Goal: Find specific page/section: Find specific page/section

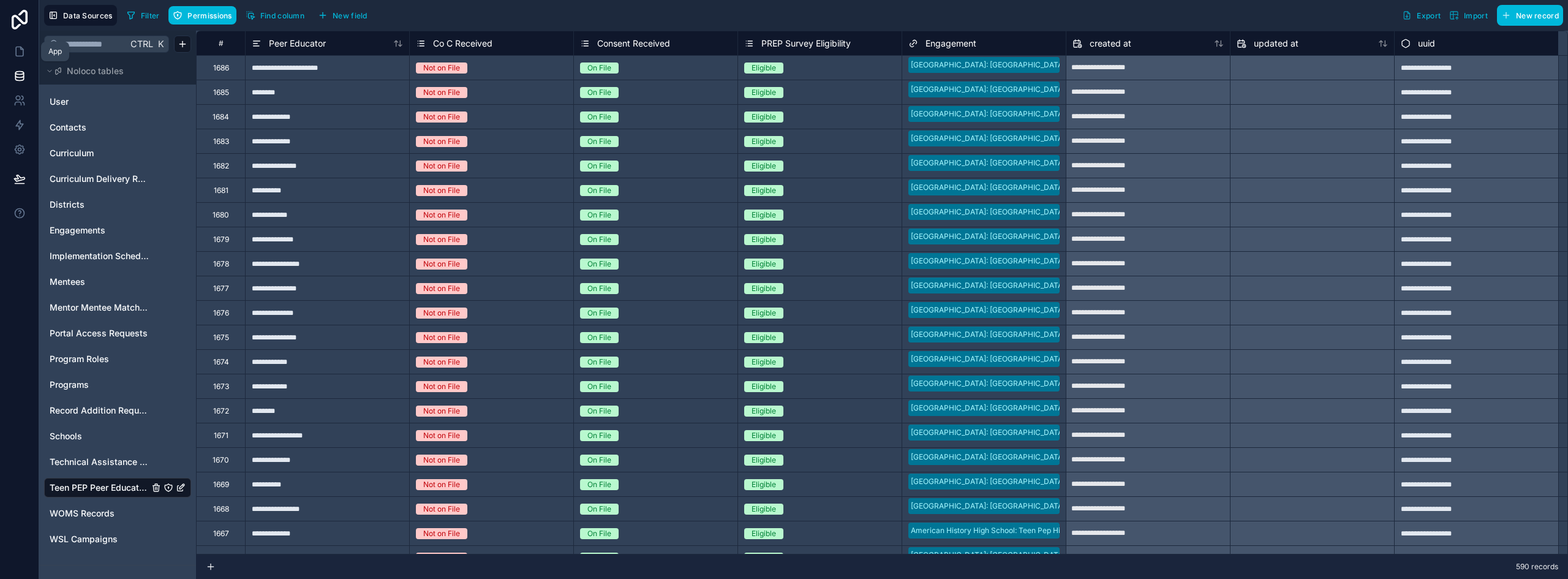
click at [15, 55] on icon at bounding box center [19, 51] width 12 height 12
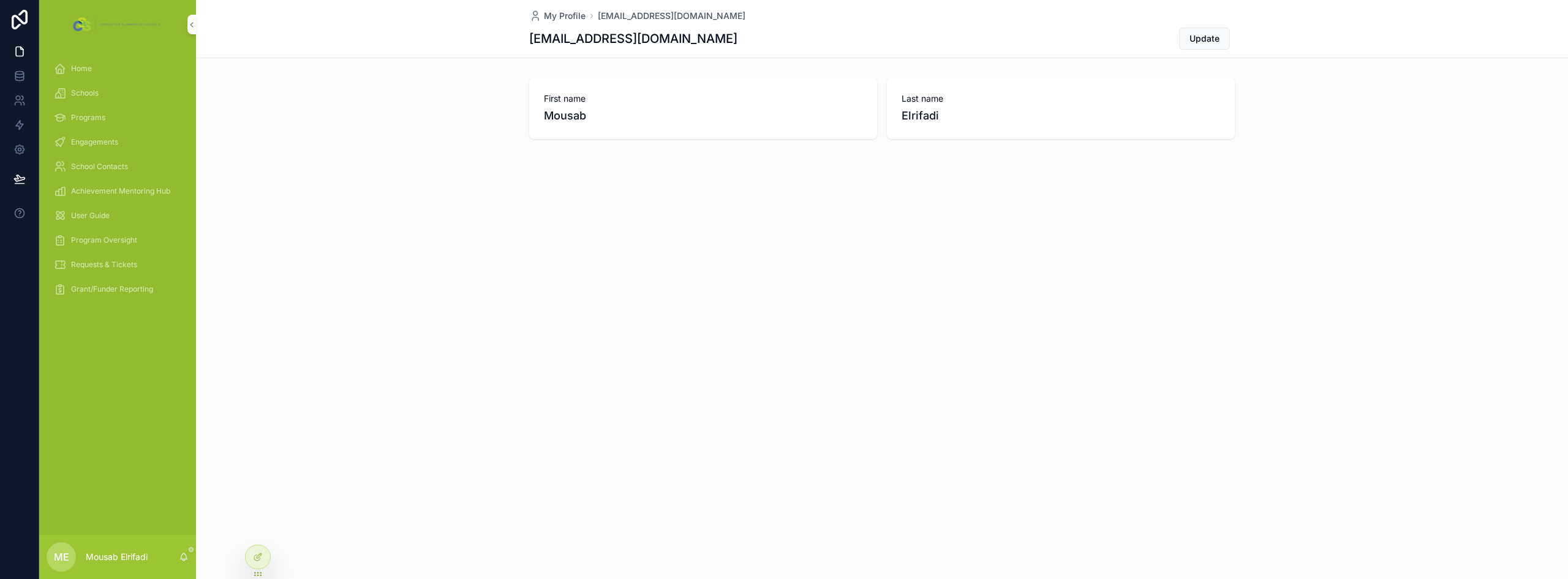
click at [96, 138] on span "Engagements" at bounding box center [94, 142] width 47 height 10
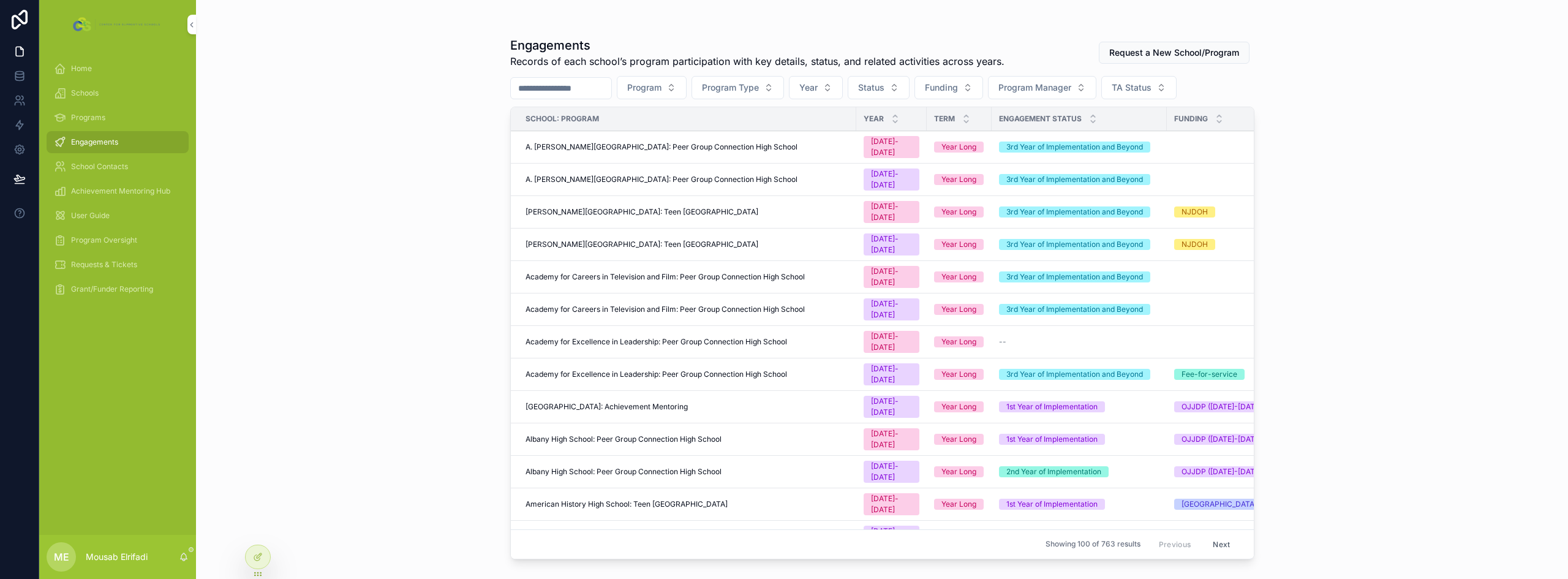
click at [685, 239] on span "[PERSON_NAME][GEOGRAPHIC_DATA]: Teen [GEOGRAPHIC_DATA]" at bounding box center [641, 244] width 233 height 10
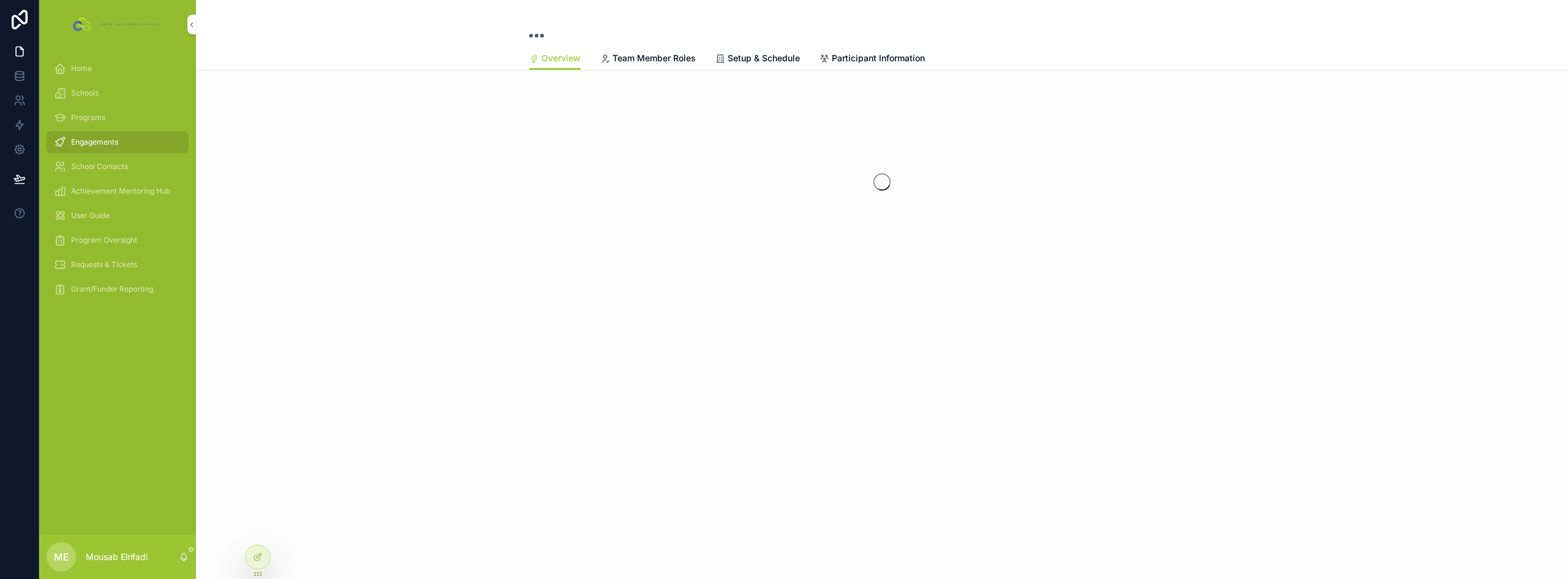
click at [883, 60] on span "Participant Information" at bounding box center [878, 58] width 93 height 12
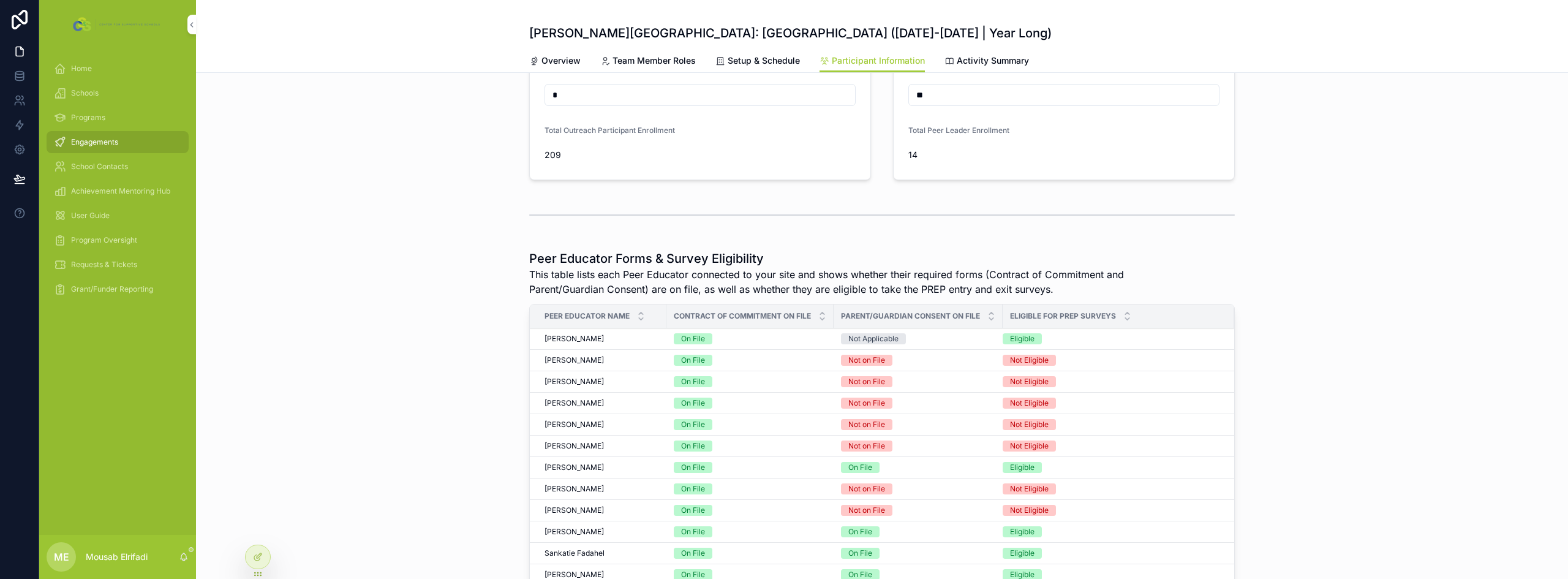
scroll to position [387, 0]
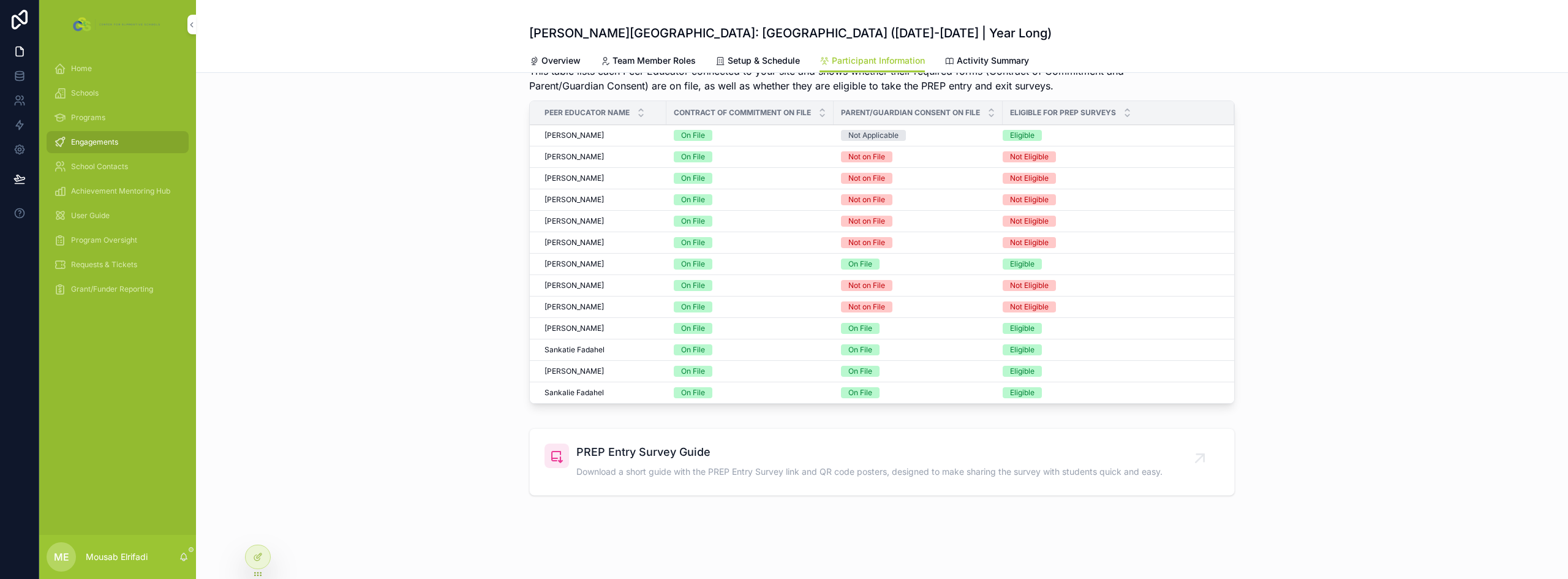
click at [259, 552] on icon at bounding box center [258, 557] width 10 height 10
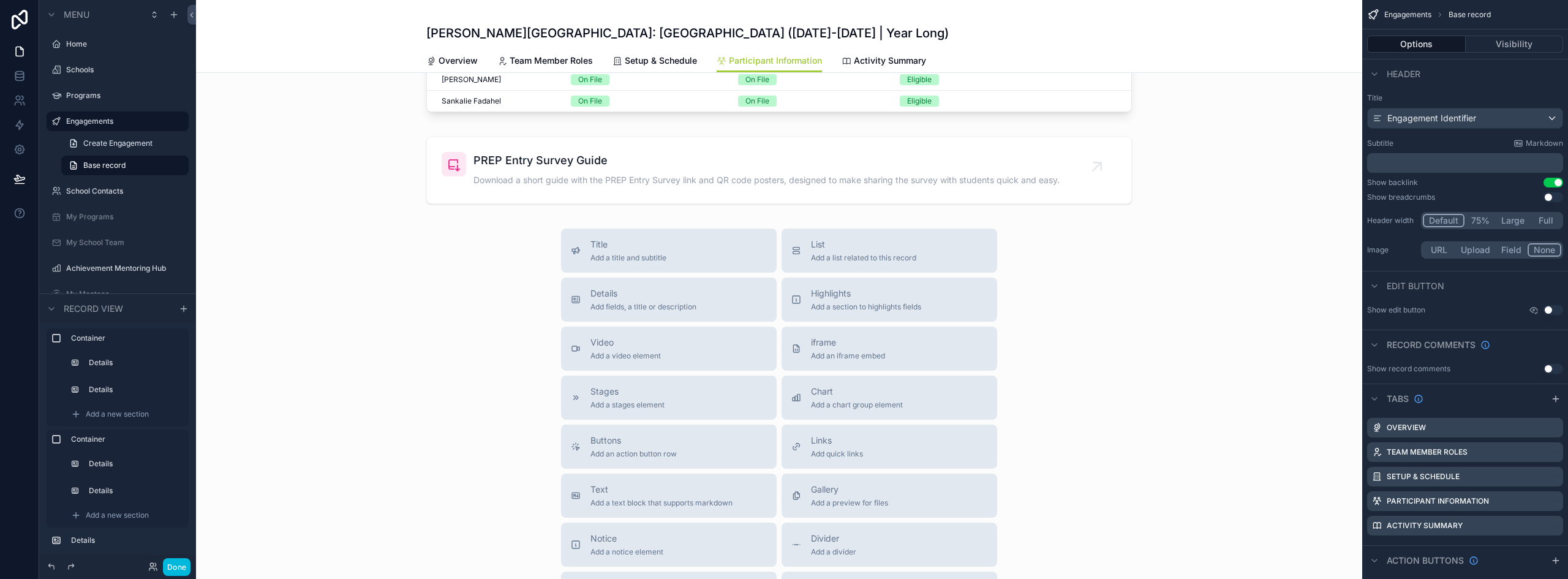
scroll to position [1300, 0]
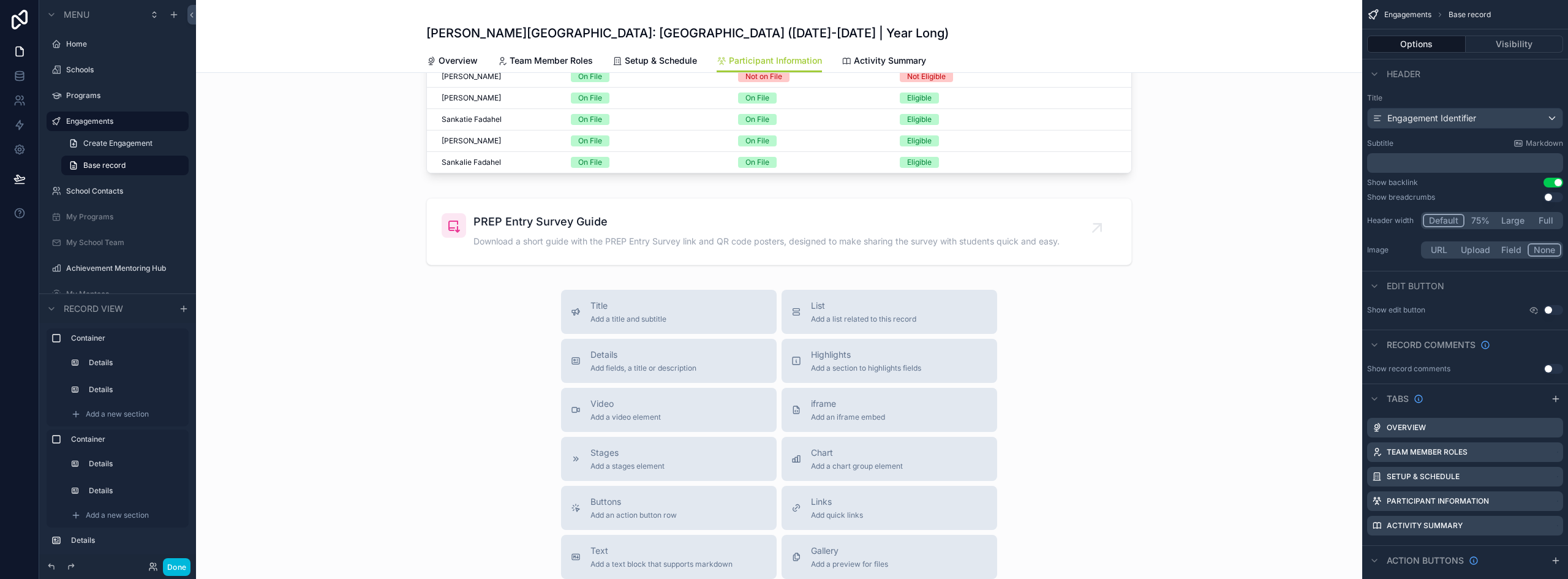
click at [638, 214] on div "scrollable content" at bounding box center [780, 231] width 1167 height 77
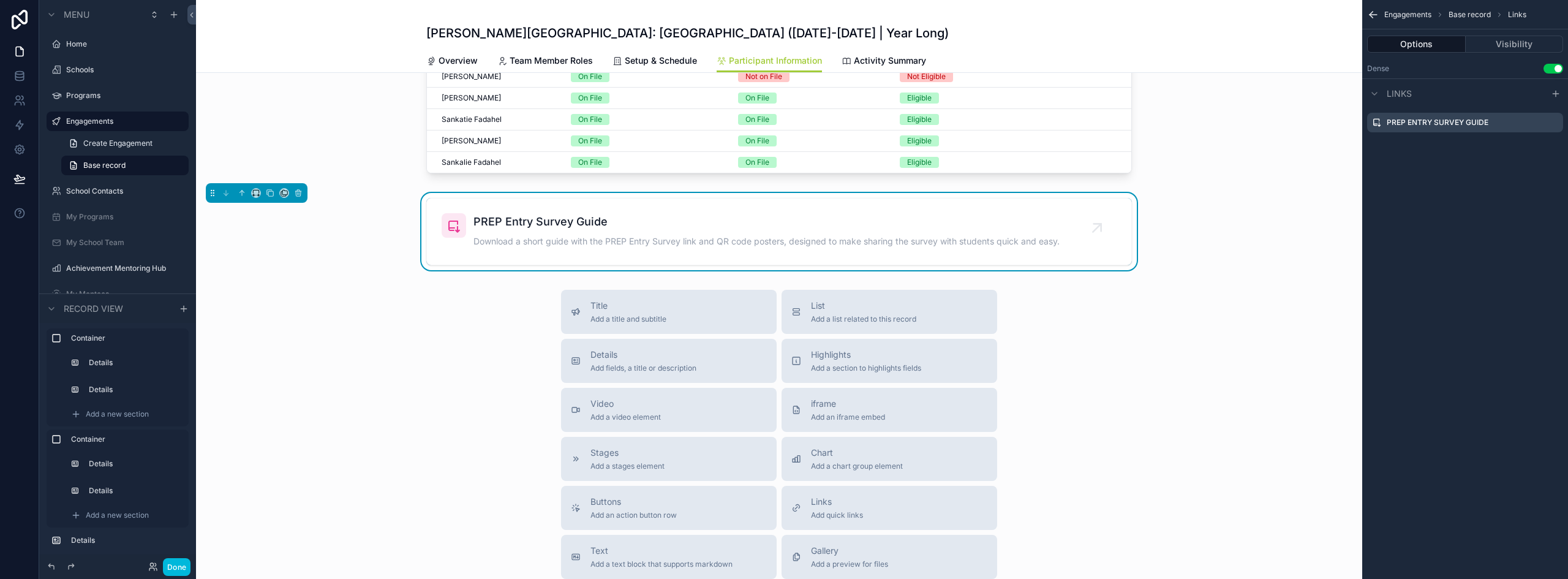
click at [0, 0] on icon "scrollable content" at bounding box center [0, 0] width 0 height 0
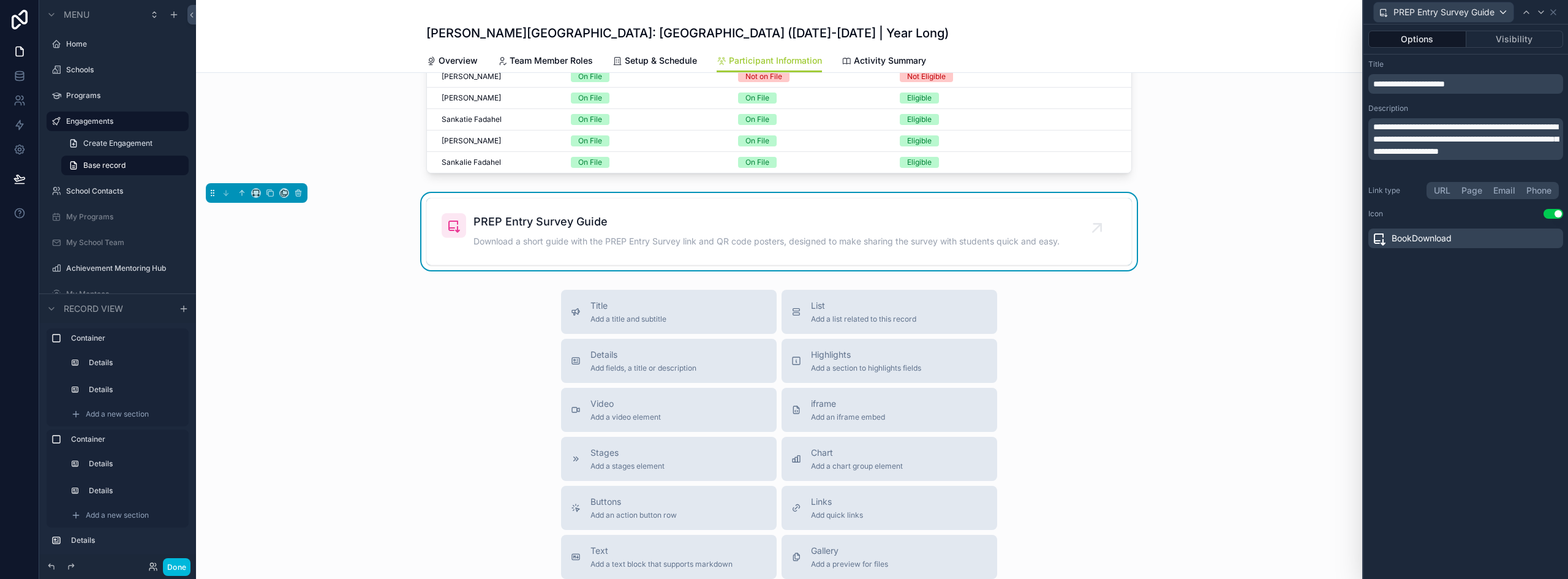
click at [1444, 189] on button "URL" at bounding box center [1442, 191] width 27 height 13
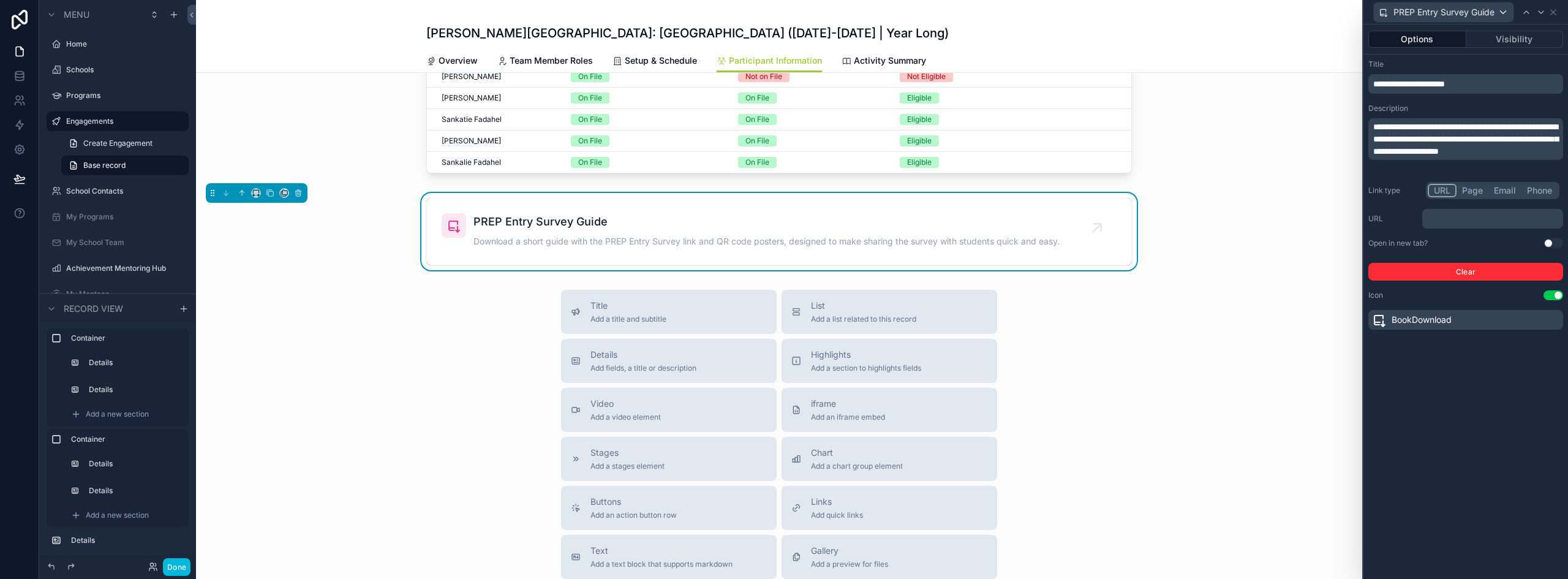
click at [1459, 222] on p "﻿" at bounding box center [1493, 219] width 133 height 12
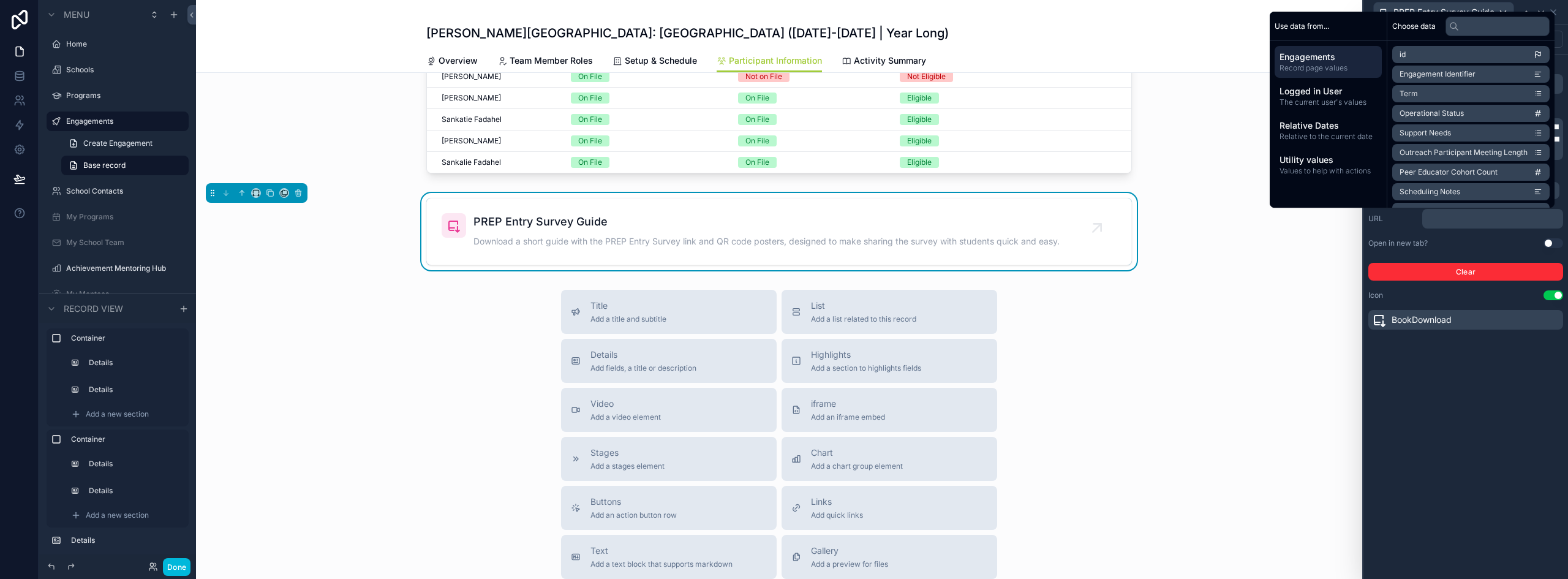
scroll to position [0, 0]
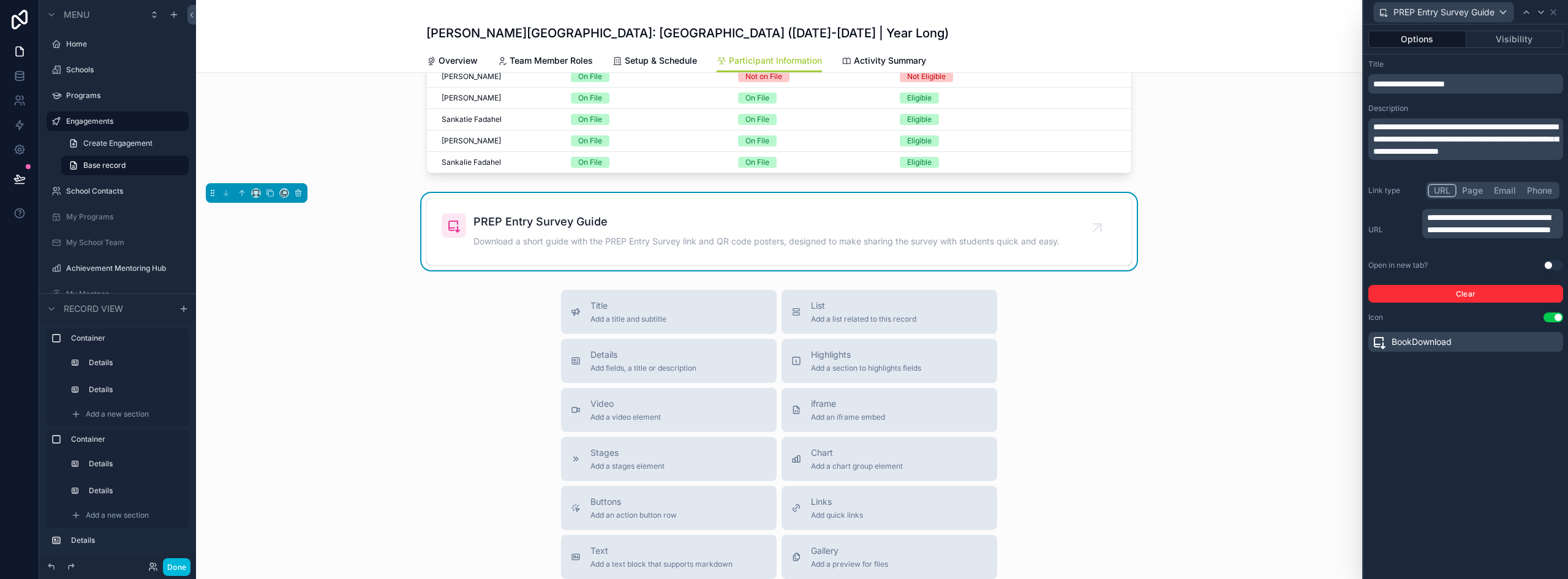
click at [1460, 403] on div "**********" at bounding box center [1466, 302] width 205 height 554
click at [1552, 11] on icon at bounding box center [1554, 12] width 5 height 5
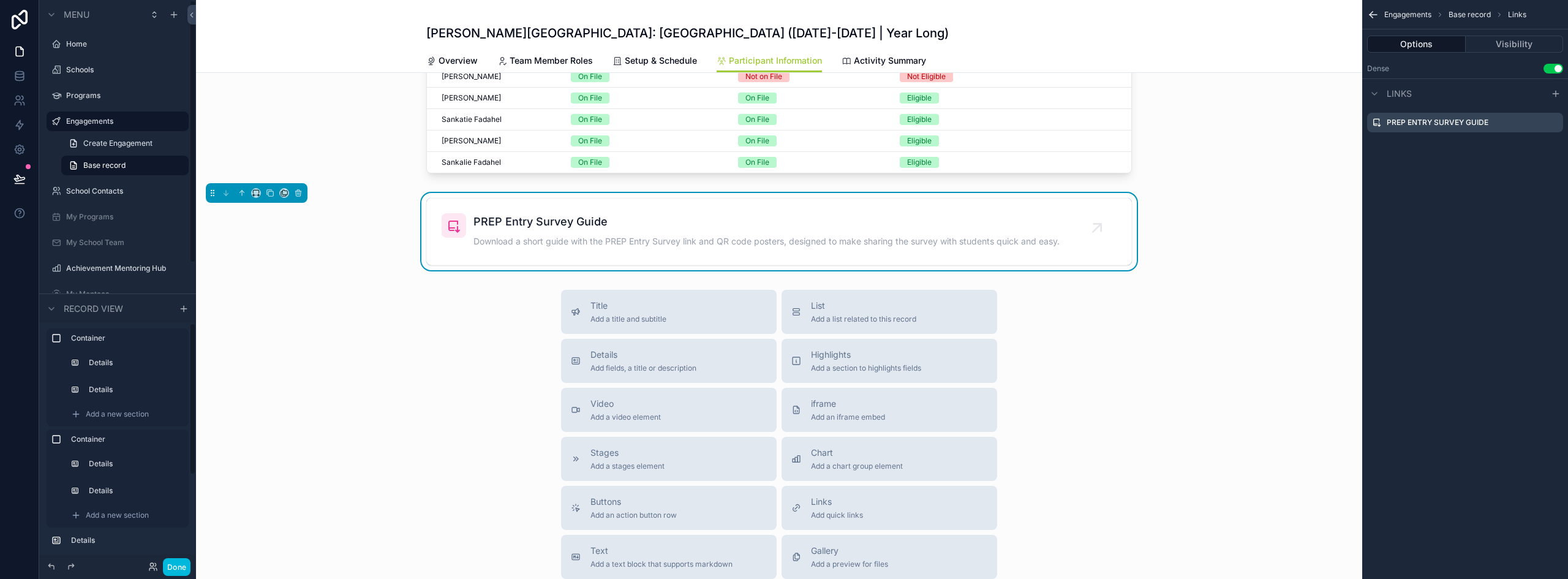
click at [179, 566] on button "Done" at bounding box center [177, 566] width 27 height 17
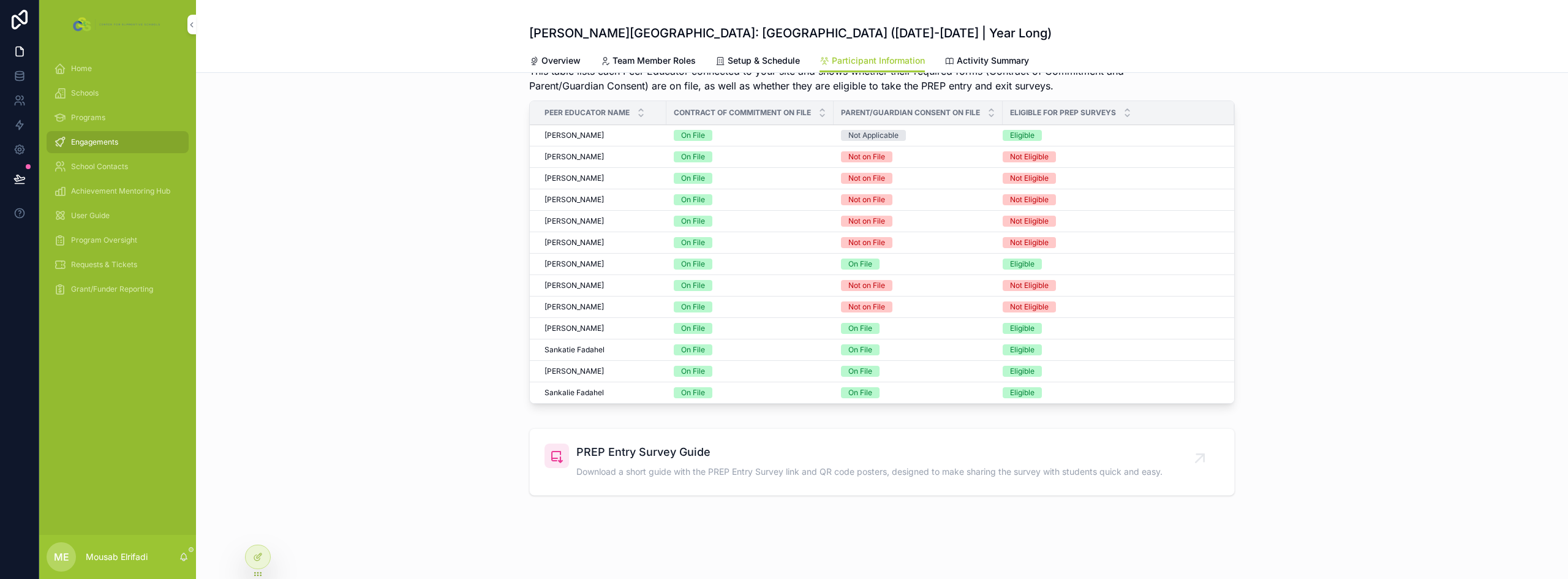
scroll to position [387, 0]
click at [659, 455] on span "PREP Entry Survey Guide" at bounding box center [869, 451] width 586 height 17
click at [20, 177] on icon at bounding box center [19, 177] width 11 height 6
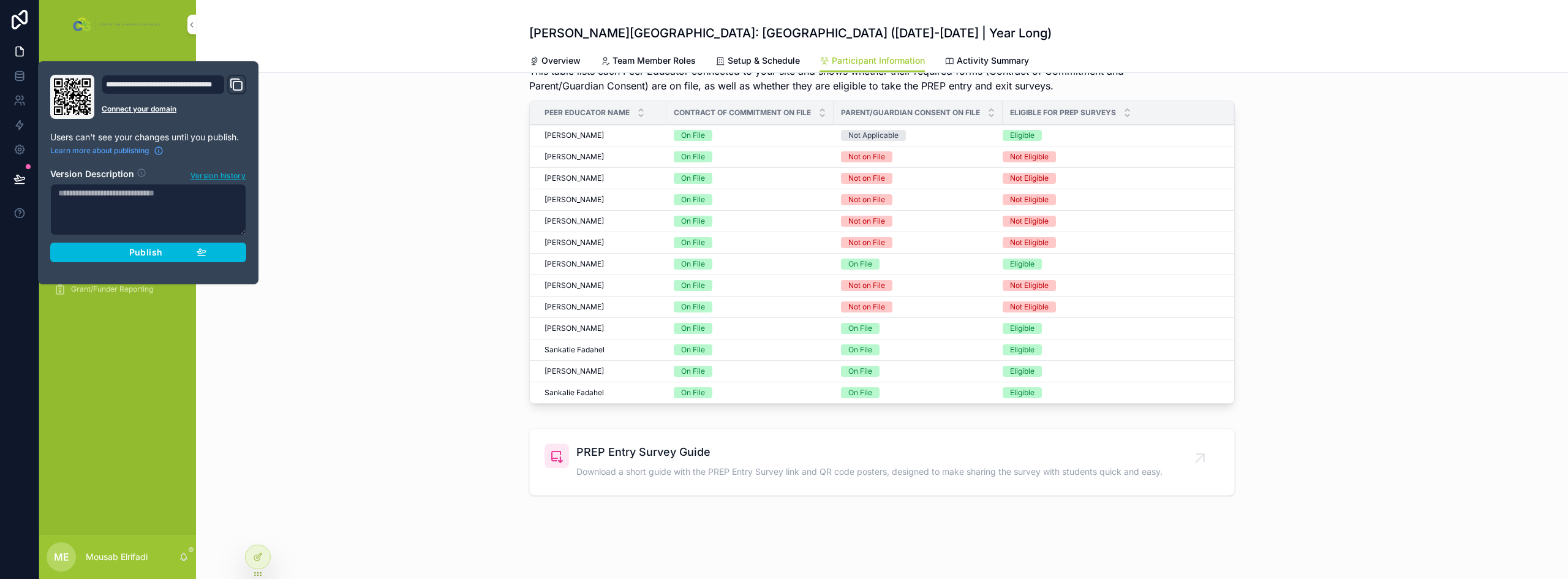
click at [158, 247] on span "Publish" at bounding box center [146, 252] width 33 height 11
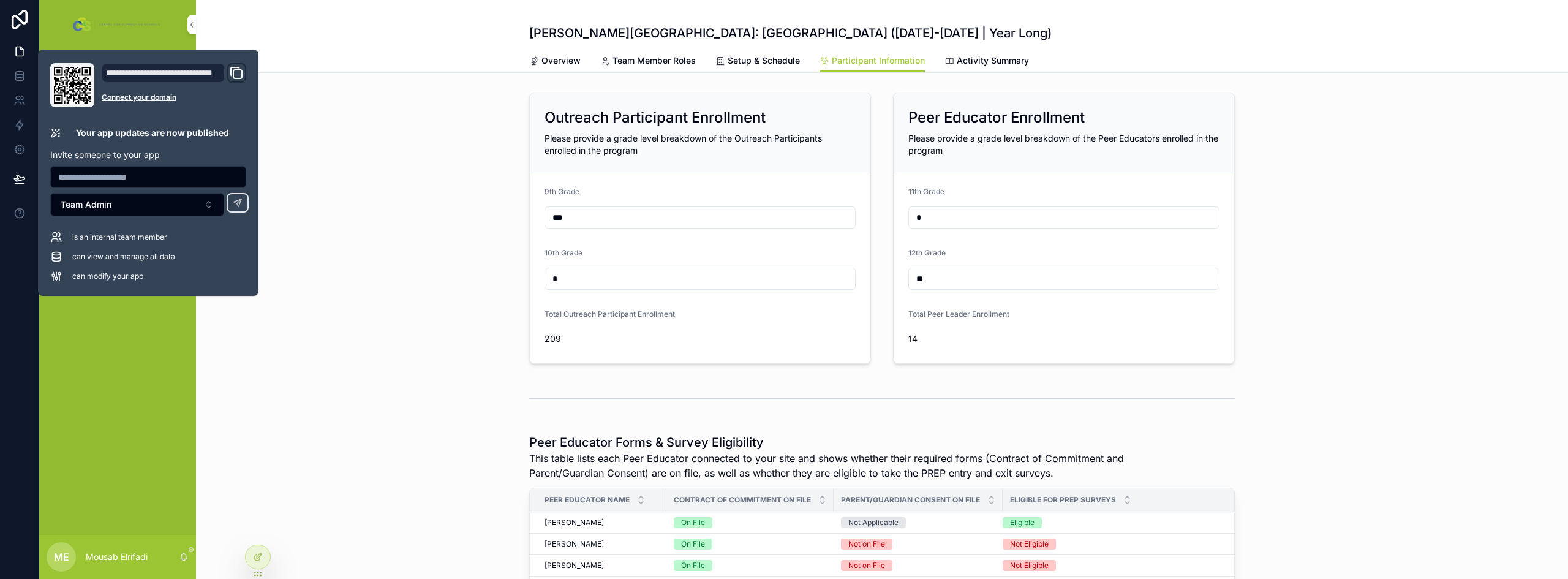
click at [377, 146] on div "Outreach Participant Enrollment Please provide a grade level breakdown of the O…" at bounding box center [883, 228] width 1372 height 281
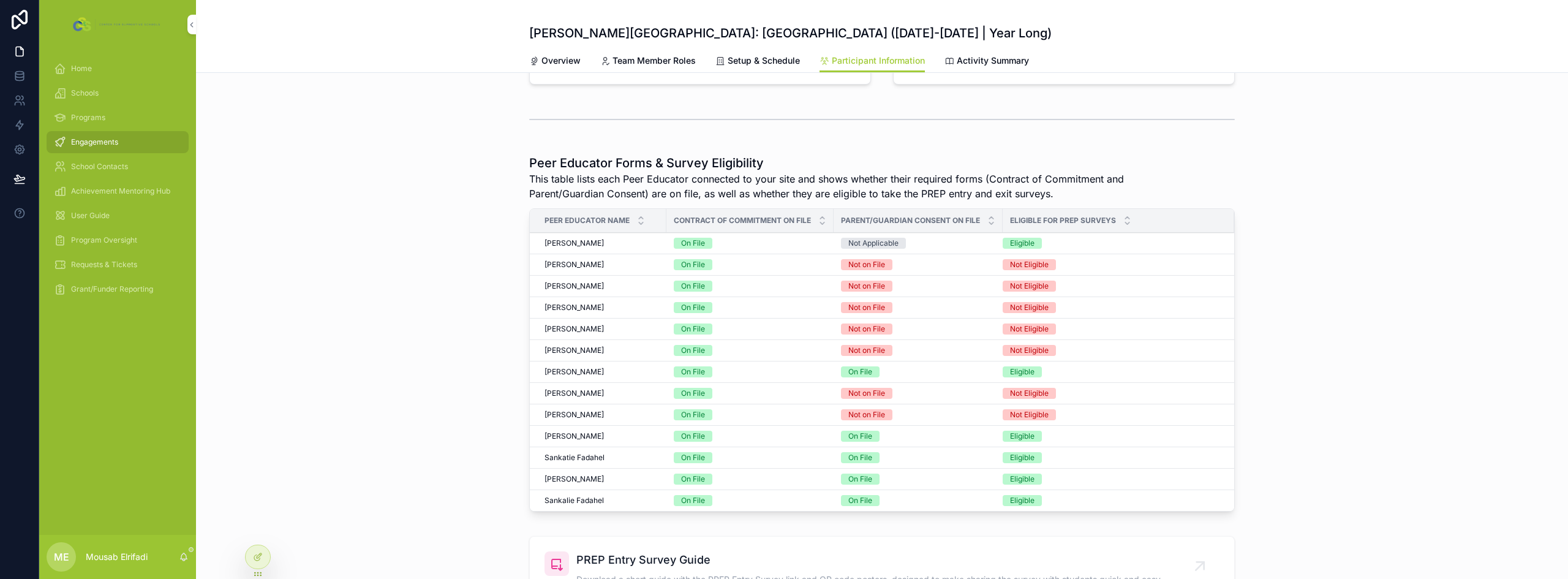
scroll to position [264, 0]
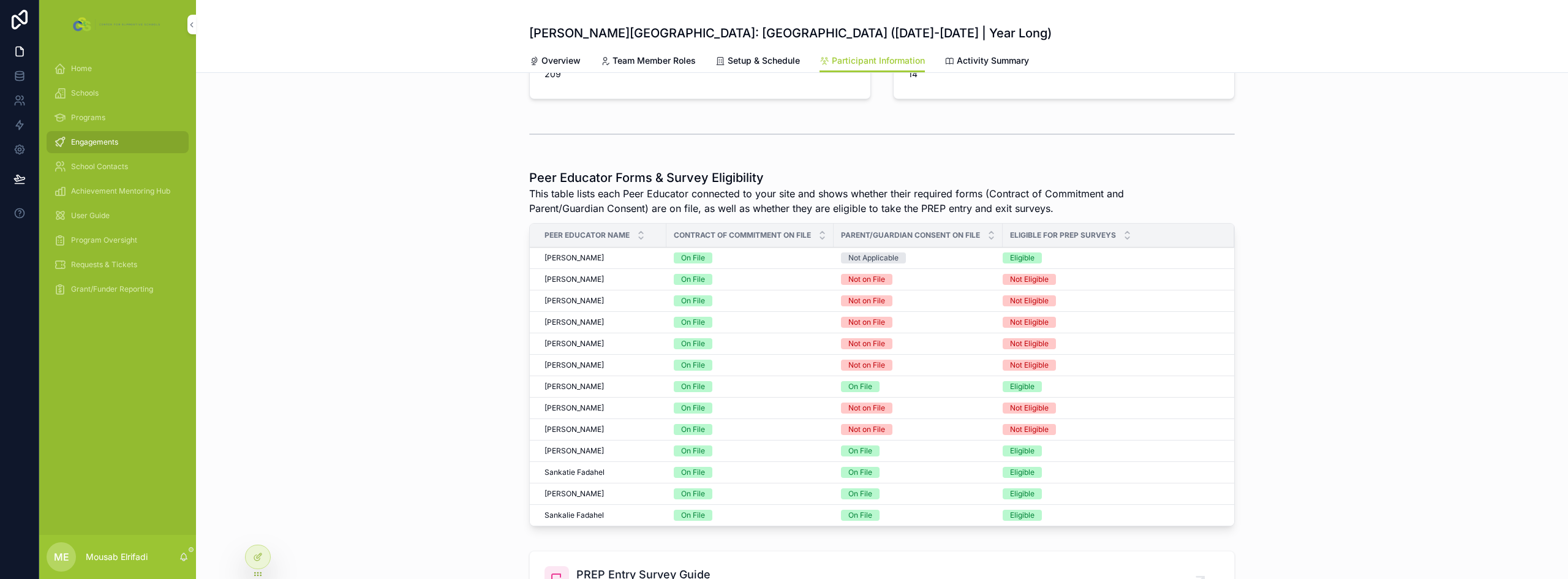
click at [403, 383] on div "Peer Educator Forms & Survey Eligibility This table lists each Peer Educator co…" at bounding box center [883, 350] width 1372 height 372
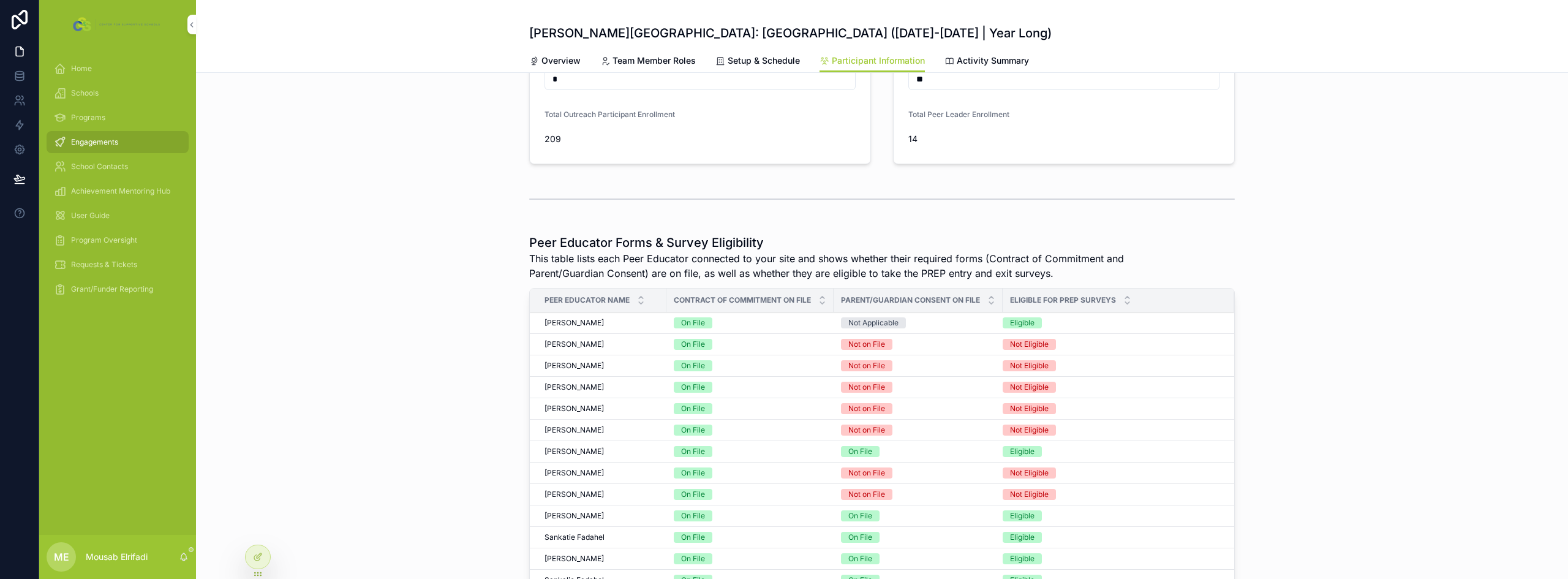
scroll to position [184, 0]
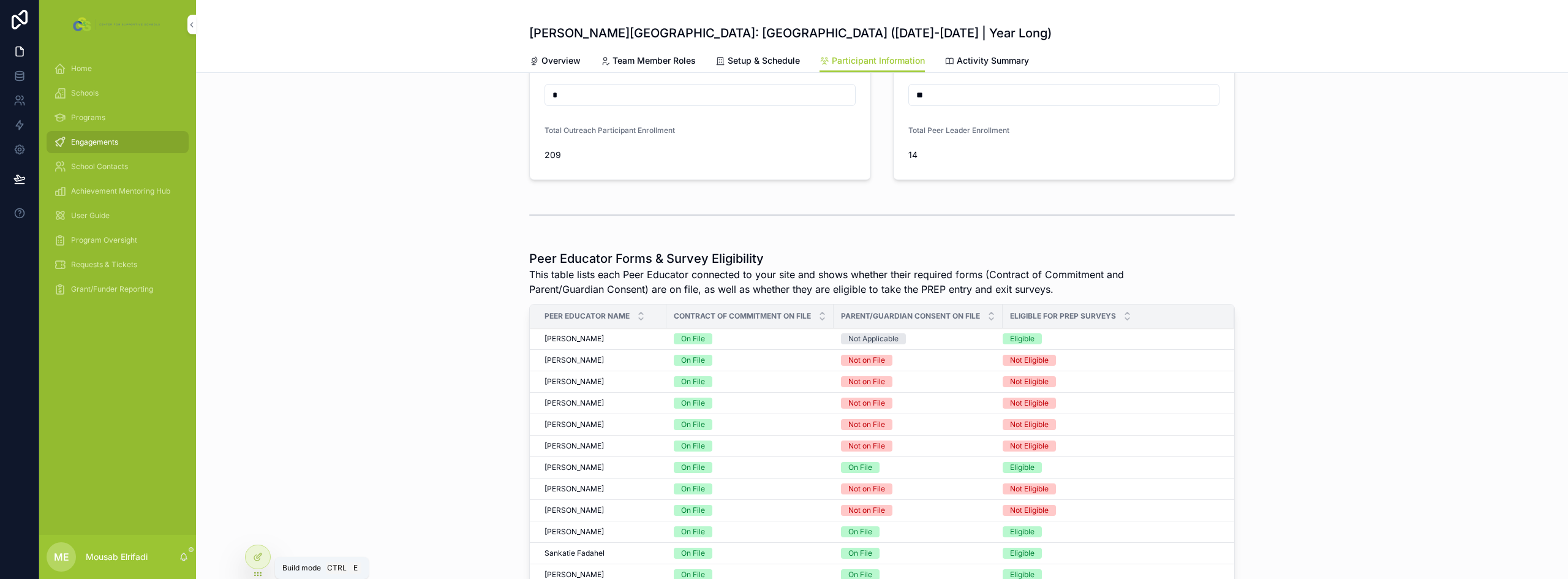
click at [255, 557] on icon at bounding box center [258, 557] width 10 height 10
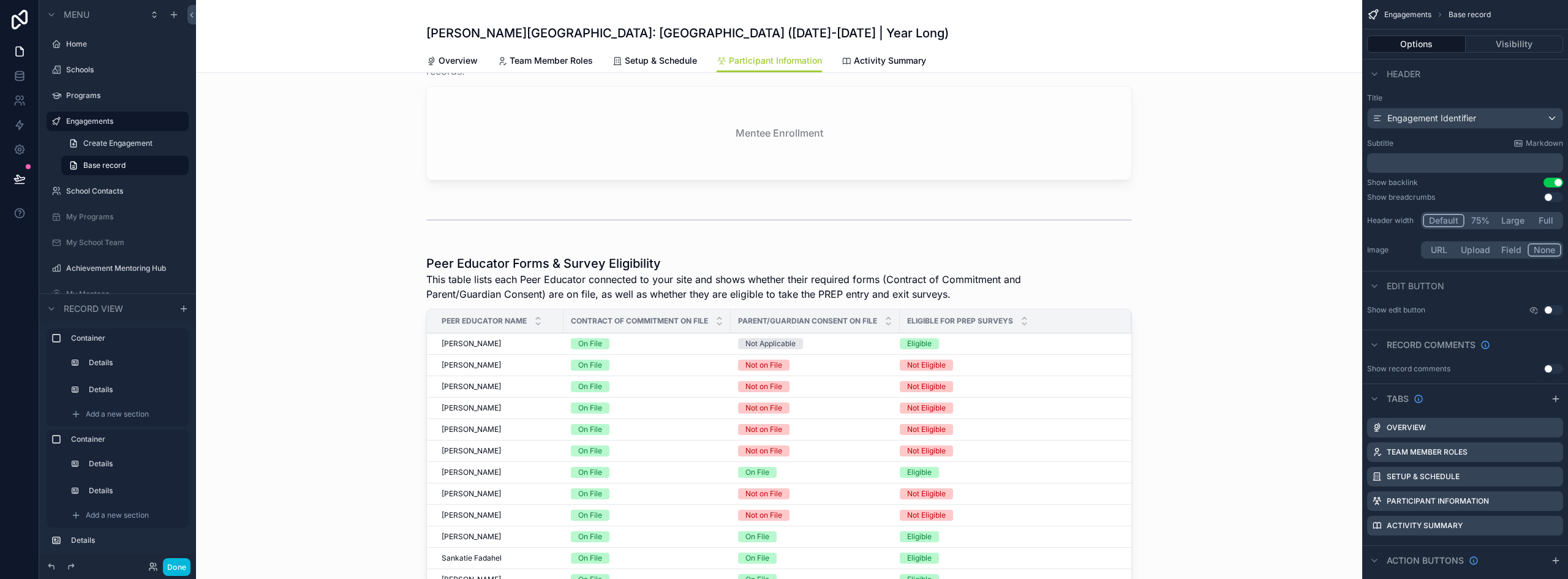
scroll to position [857, 0]
click at [730, 291] on div "scrollable content" at bounding box center [780, 439] width 1167 height 372
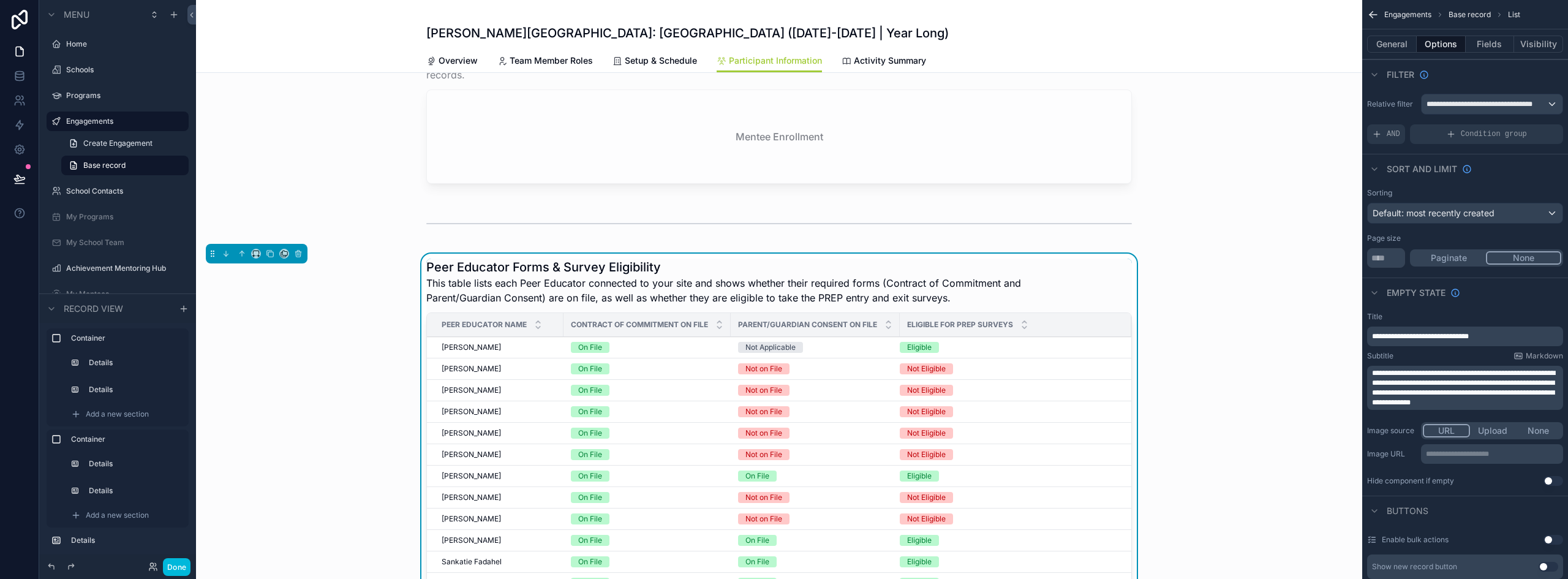
click at [997, 271] on h1 "Peer Educator Forms & Survey Eligibility" at bounding box center [733, 267] width 614 height 17
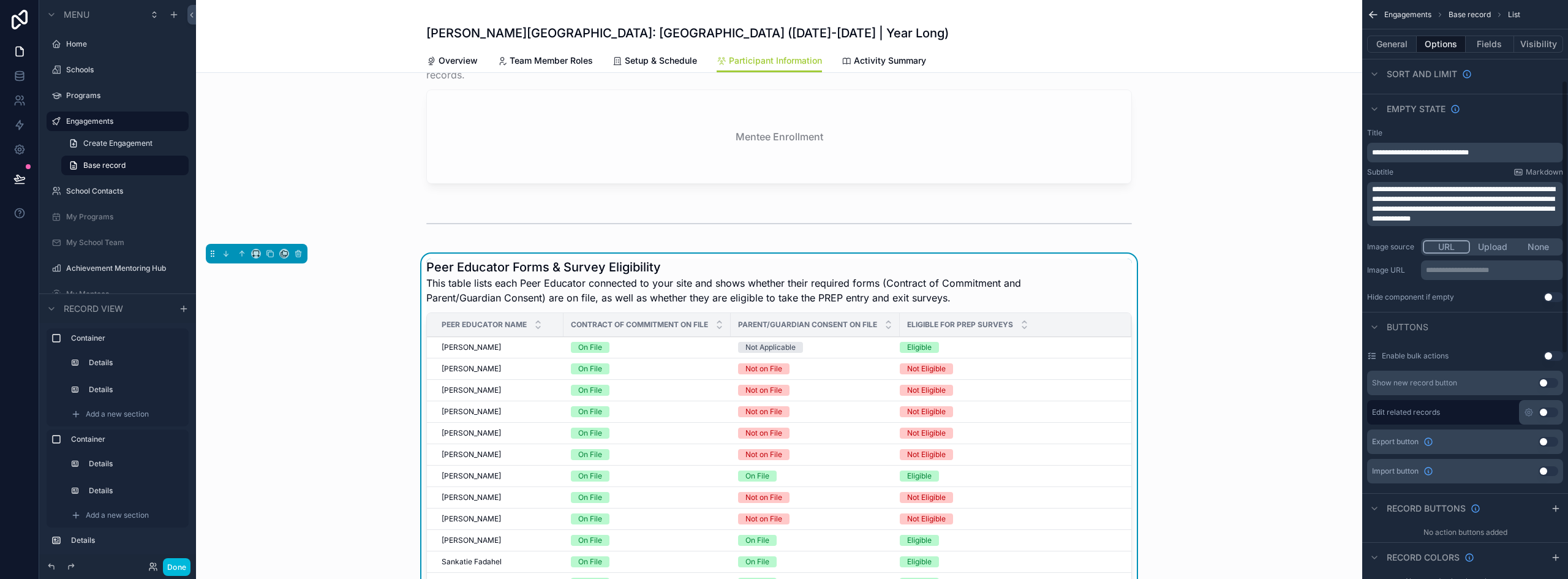
scroll to position [0, 0]
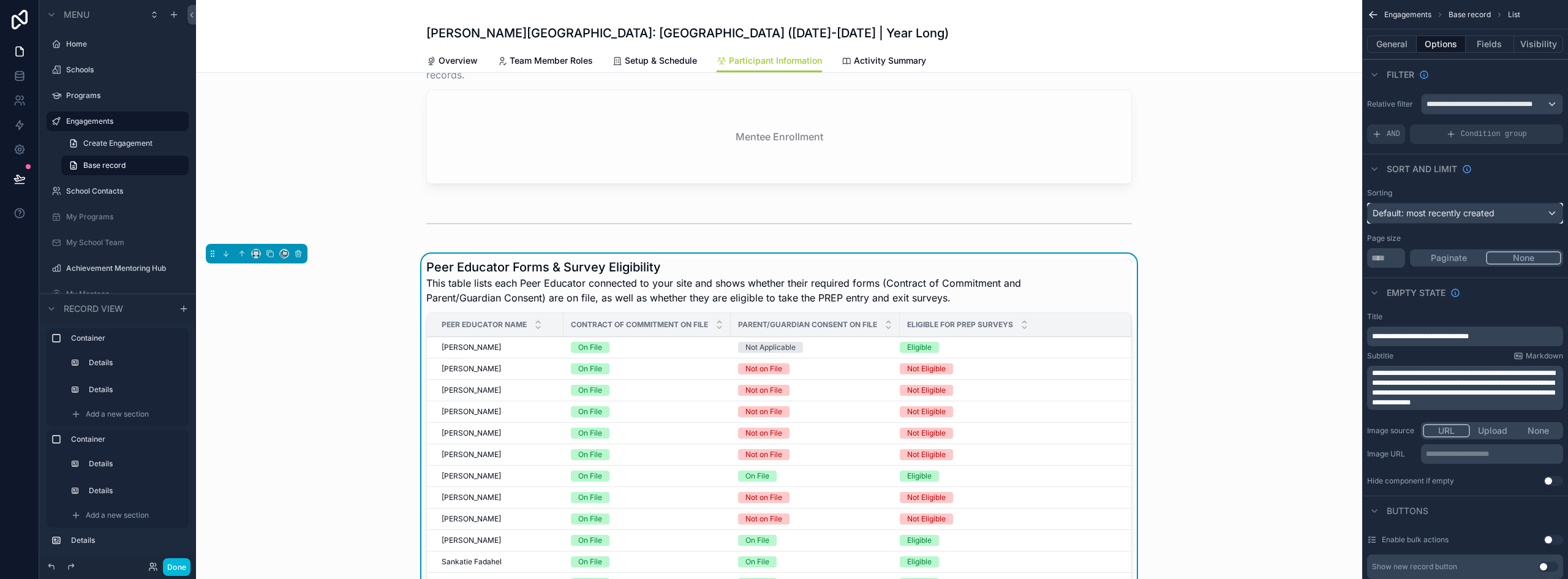
click at [1462, 217] on span "Default: most recently created" at bounding box center [1434, 213] width 122 height 11
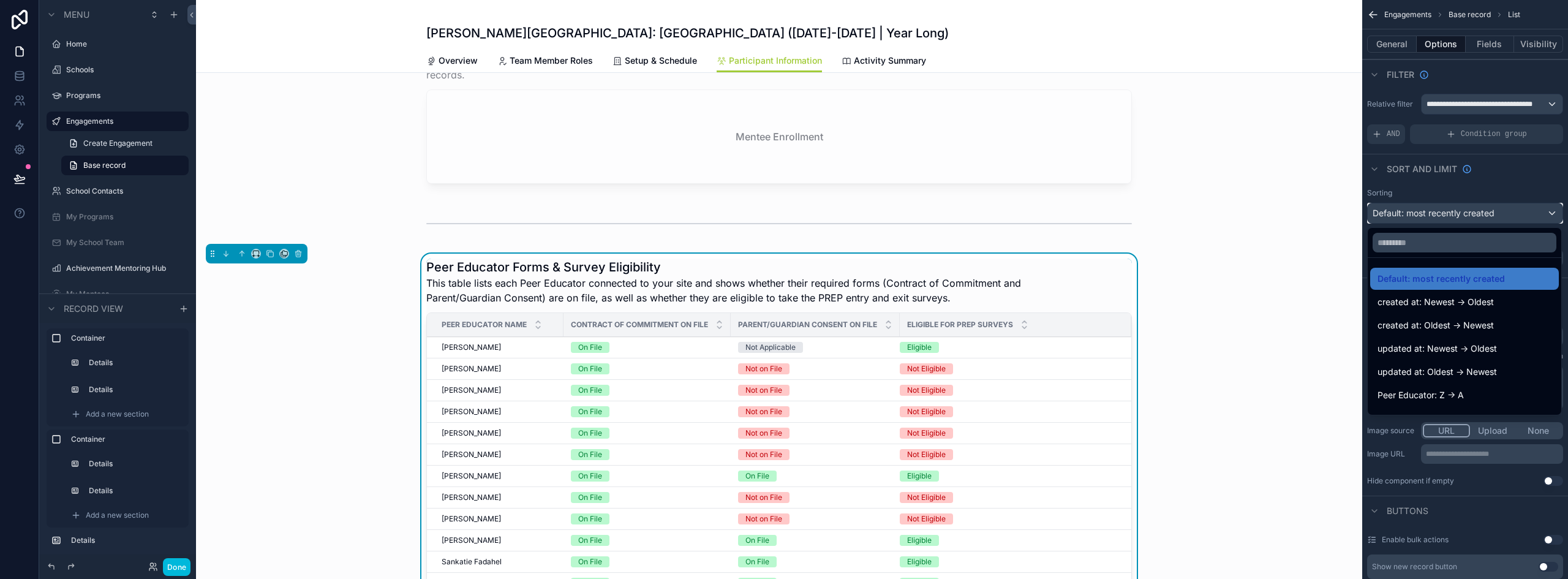
scroll to position [17, 0]
click at [1466, 398] on div "Peer Educator: A -> Z" at bounding box center [1465, 401] width 174 height 15
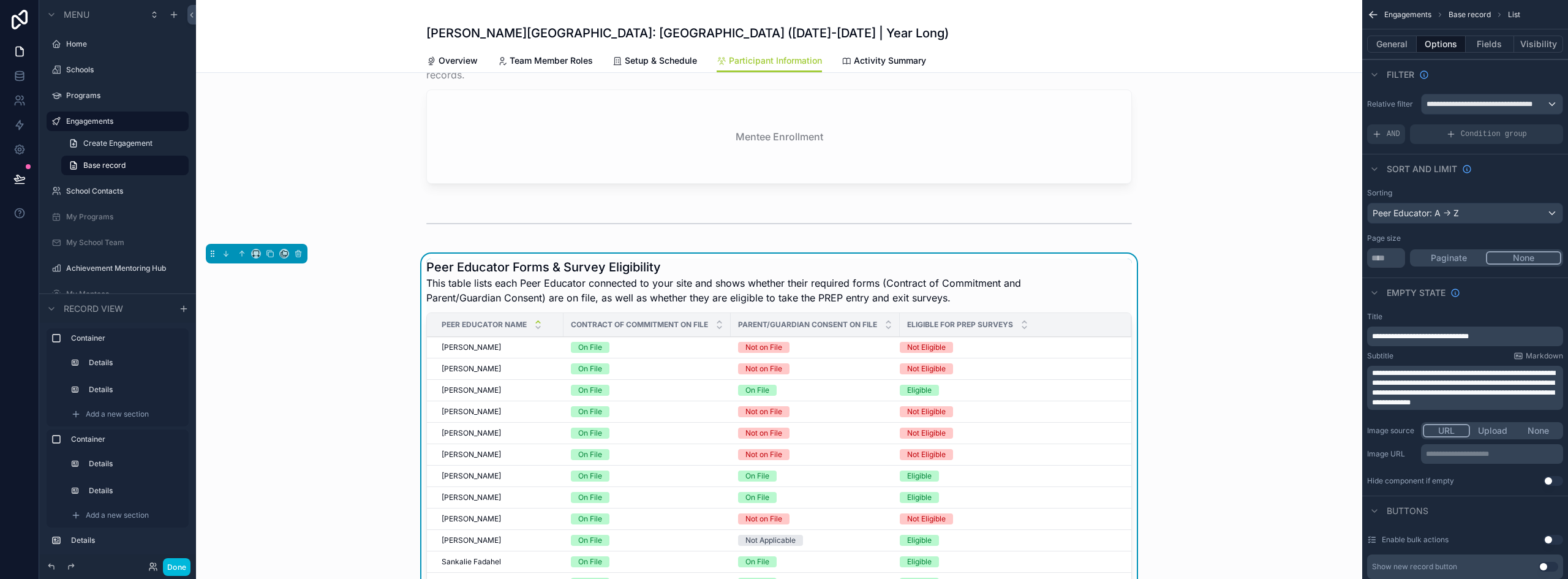
click at [182, 565] on button "Done" at bounding box center [177, 566] width 27 height 17
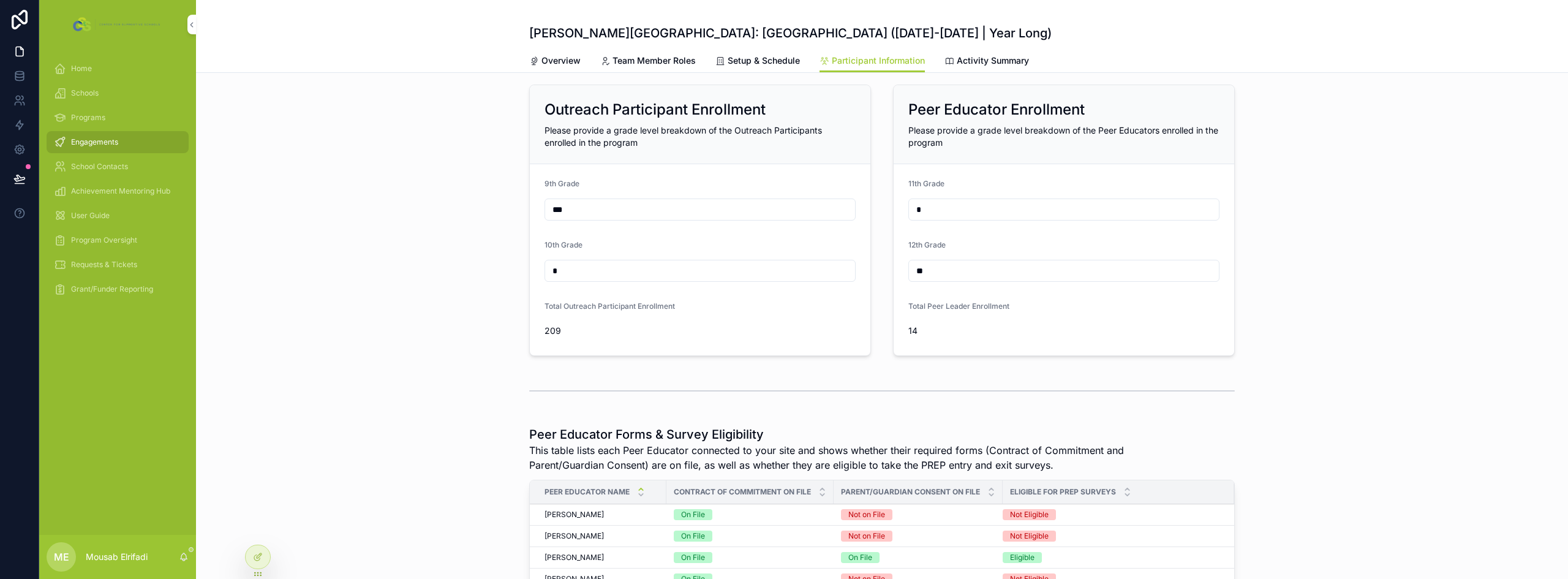
scroll to position [0, 0]
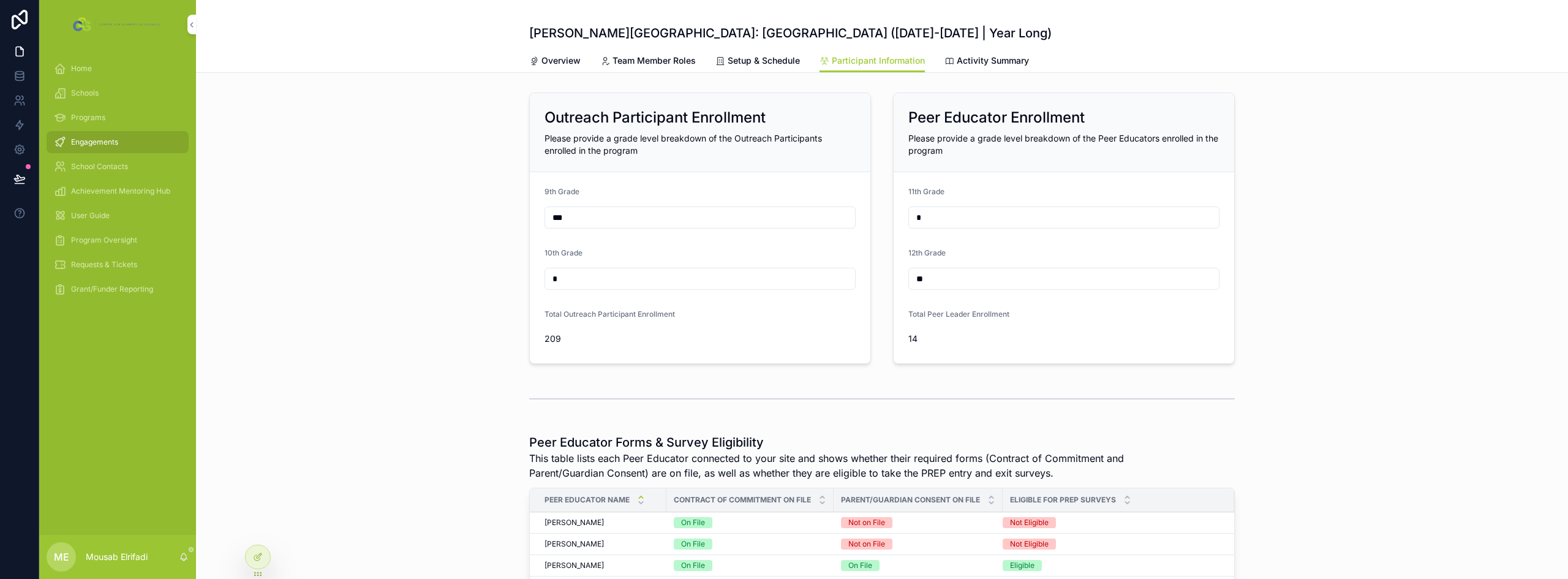
click at [403, 390] on div "scrollable content" at bounding box center [883, 398] width 1372 height 41
click at [92, 137] on div "Engagements" at bounding box center [118, 142] width 128 height 20
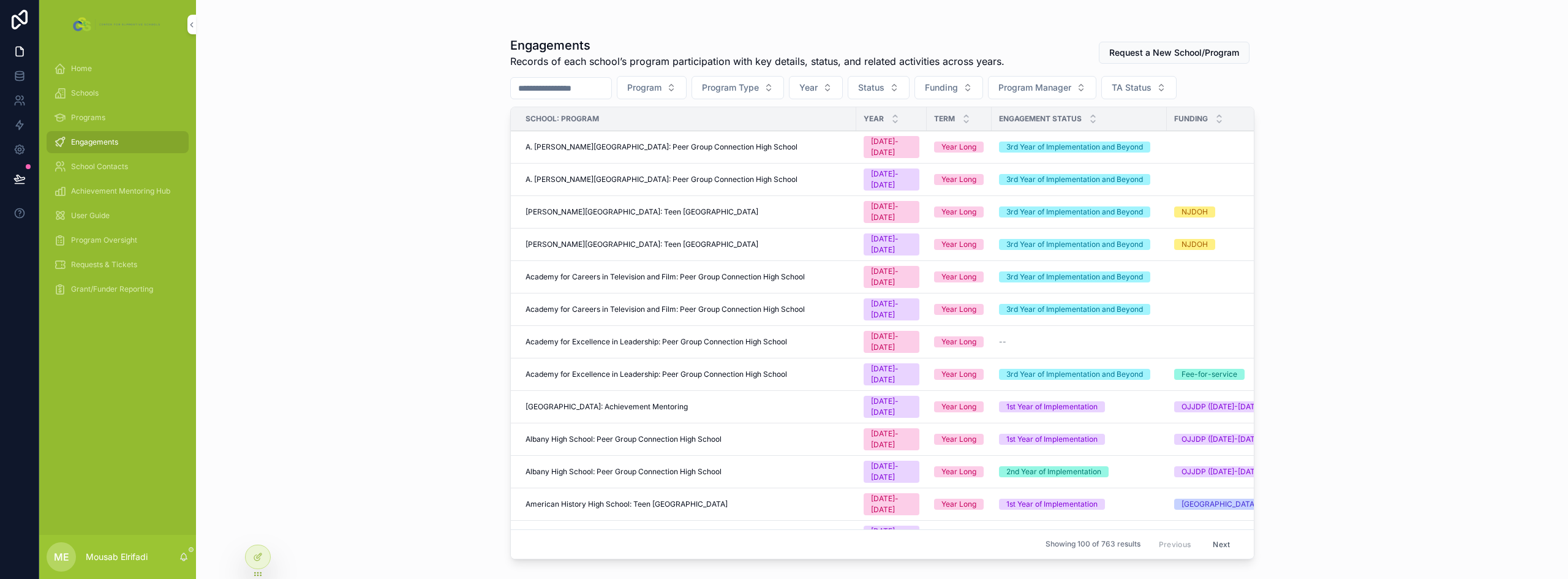
click at [828, 89] on button "Year" at bounding box center [815, 88] width 54 height 23
click at [804, 165] on div "[DATE]-[DATE]" at bounding box center [849, 157] width 171 height 20
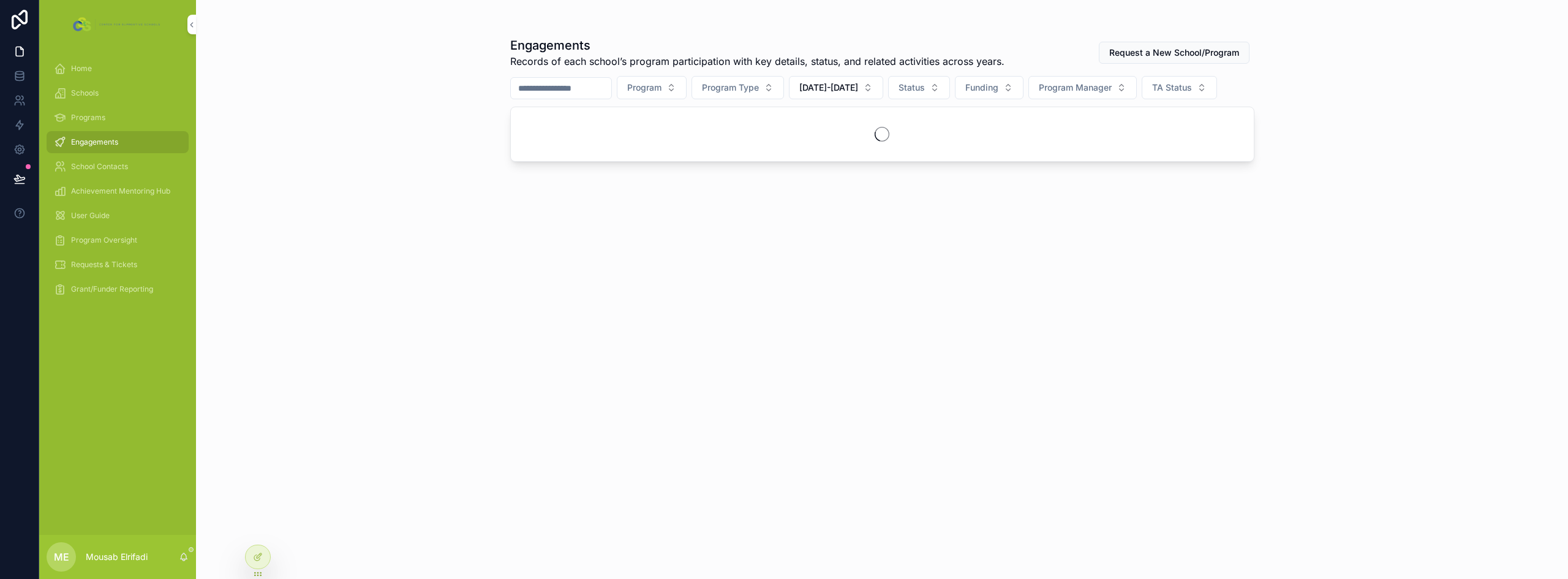
click at [759, 84] on span "Program Type" at bounding box center [730, 87] width 57 height 12
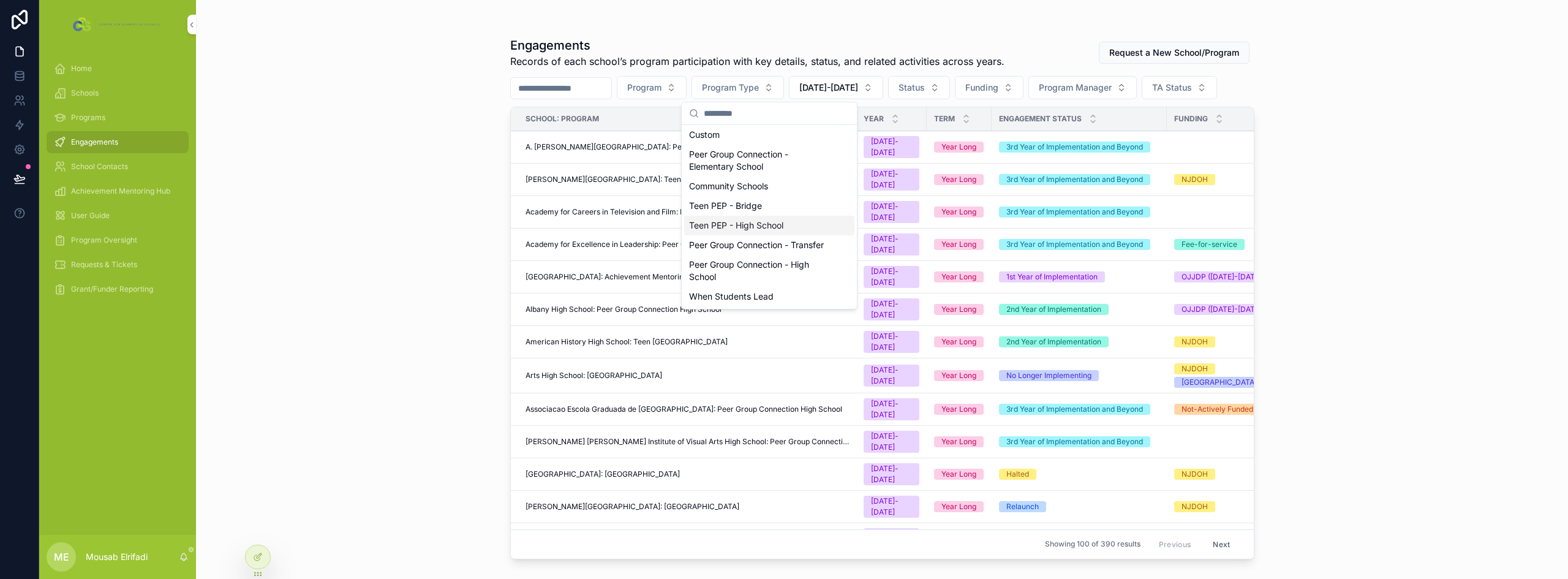
click at [777, 220] on div "Teen PEP - High School" at bounding box center [770, 225] width 171 height 20
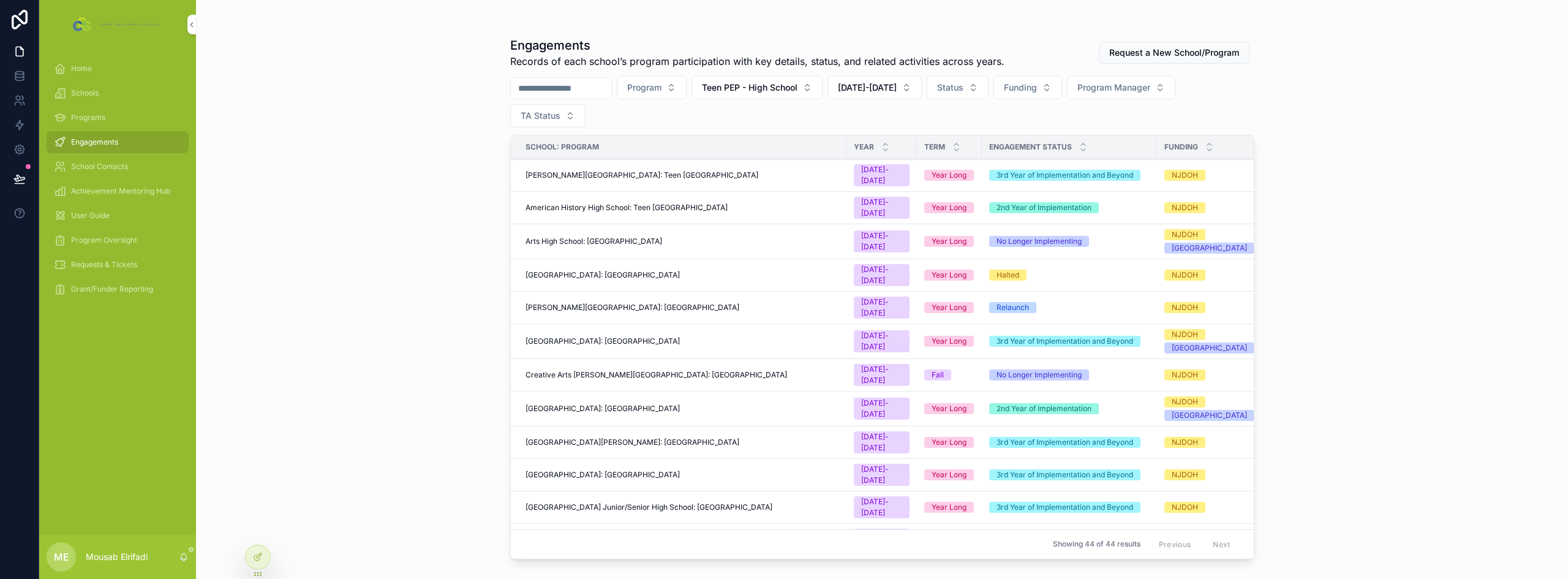
click at [666, 336] on span "[GEOGRAPHIC_DATA]: [GEOGRAPHIC_DATA]" at bounding box center [603, 341] width 154 height 10
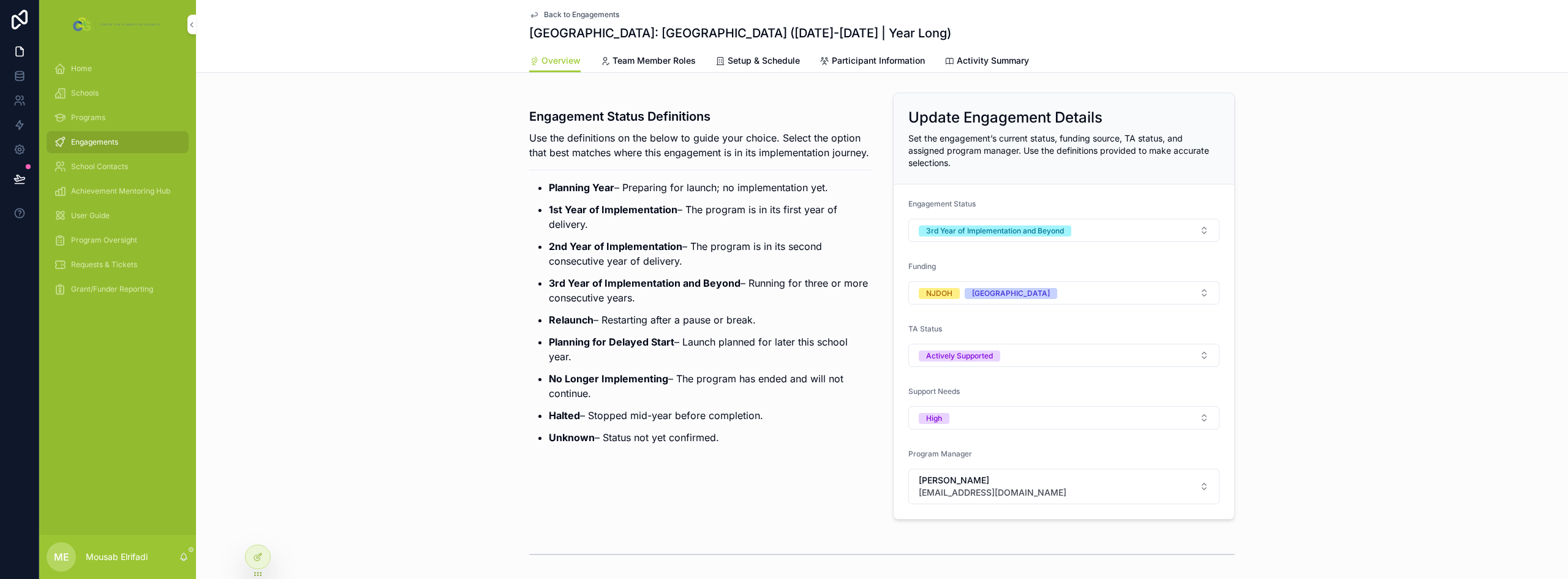
click at [848, 46] on div "Back to Engagements [GEOGRAPHIC_DATA]: Teen Pep High School ([DATE]-[DATE] | Ye…" at bounding box center [883, 24] width 706 height 49
click at [850, 59] on span "Participant Information" at bounding box center [878, 60] width 93 height 12
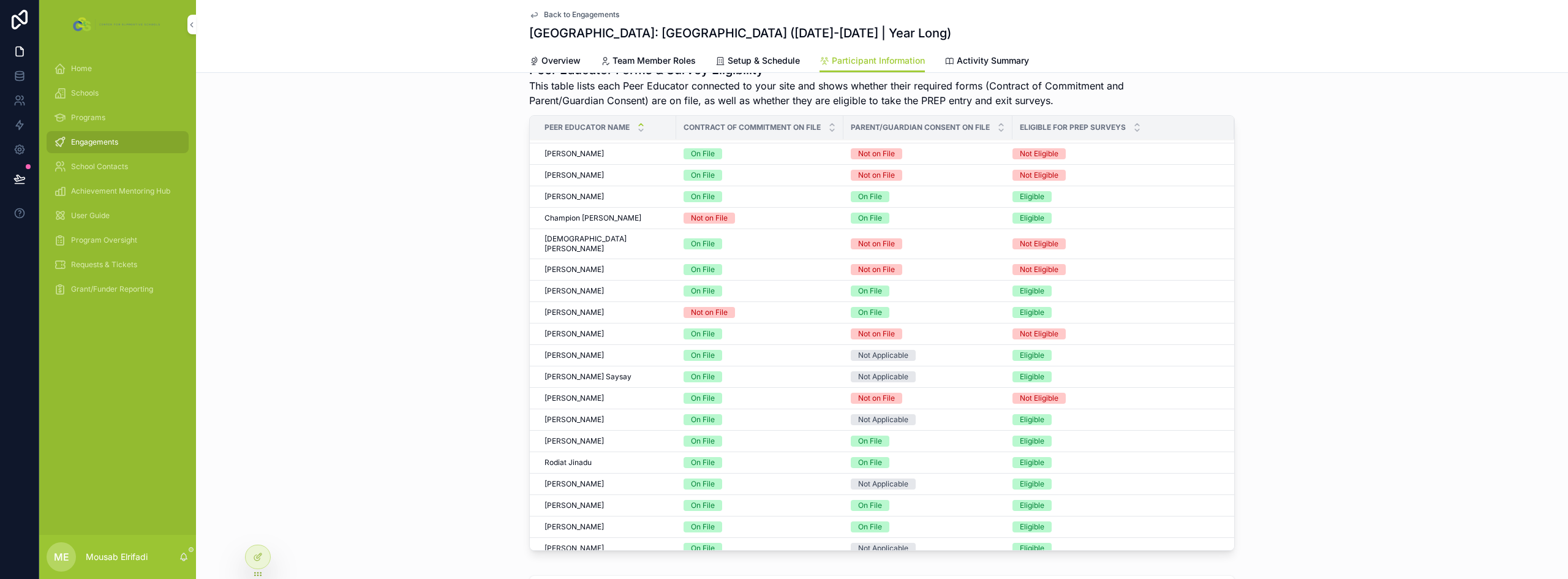
scroll to position [335, 0]
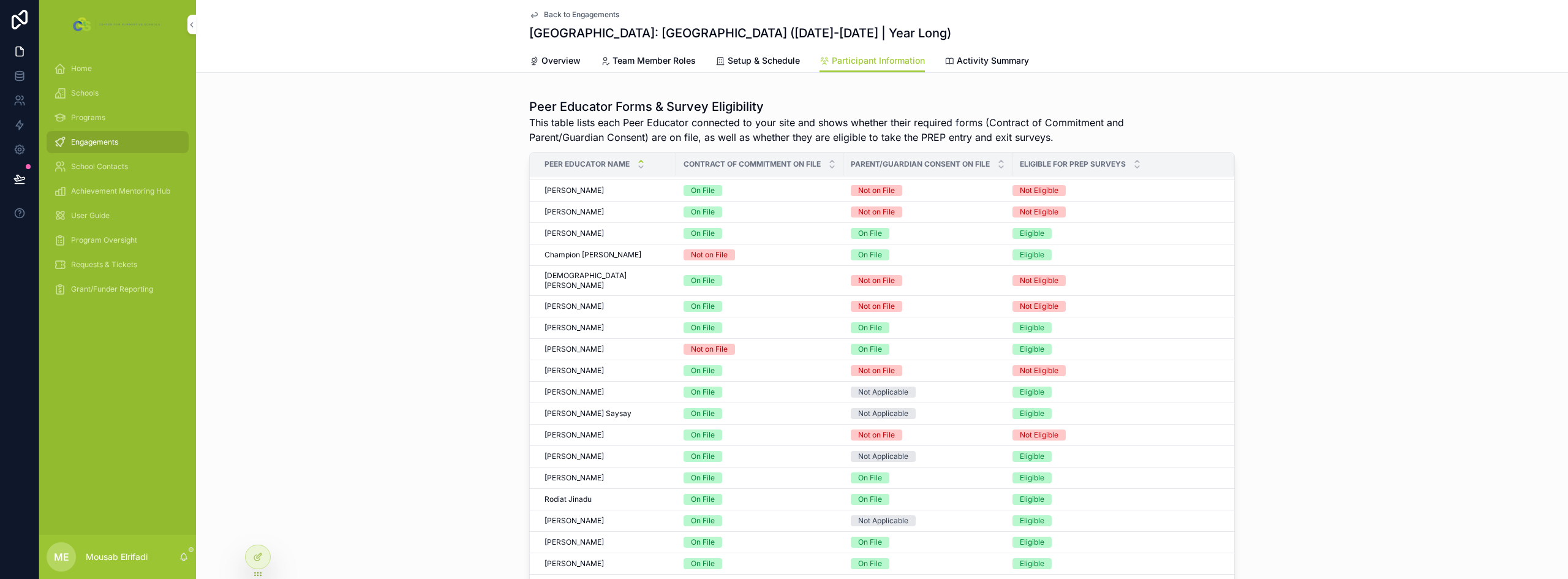
click at [265, 553] on div at bounding box center [258, 557] width 25 height 23
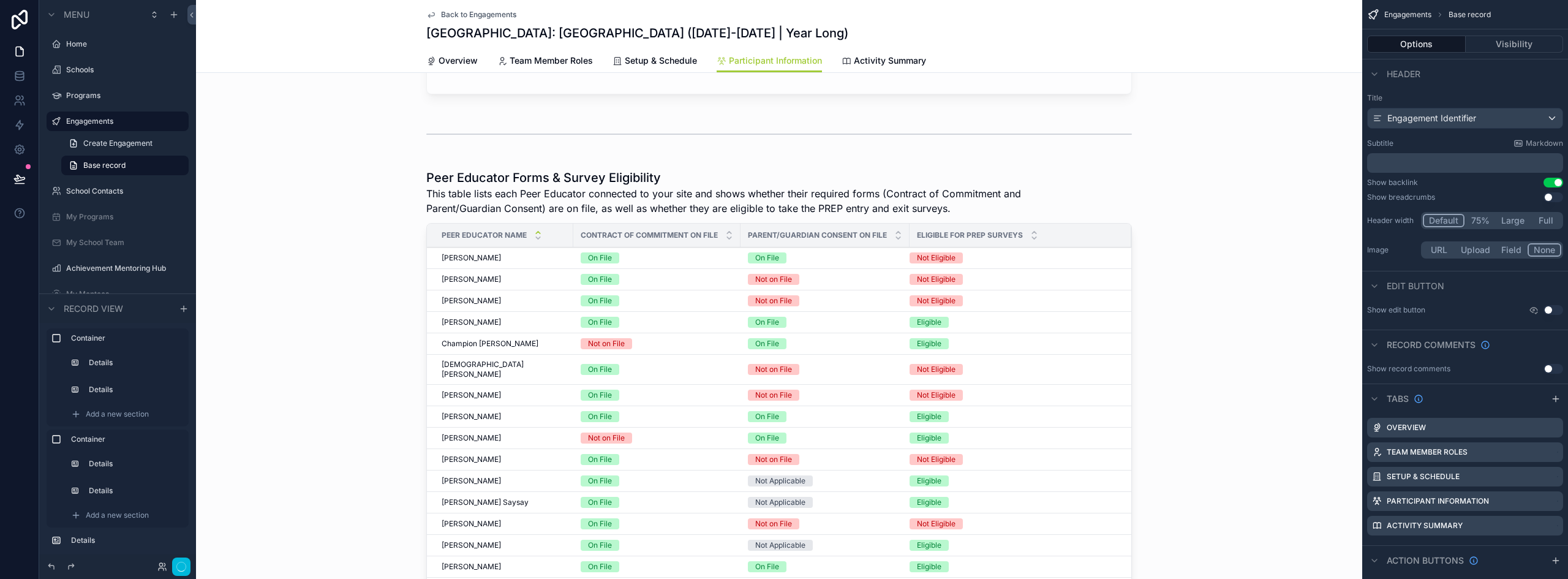
scroll to position [948, 0]
click at [833, 197] on div "scrollable content" at bounding box center [780, 415] width 1167 height 504
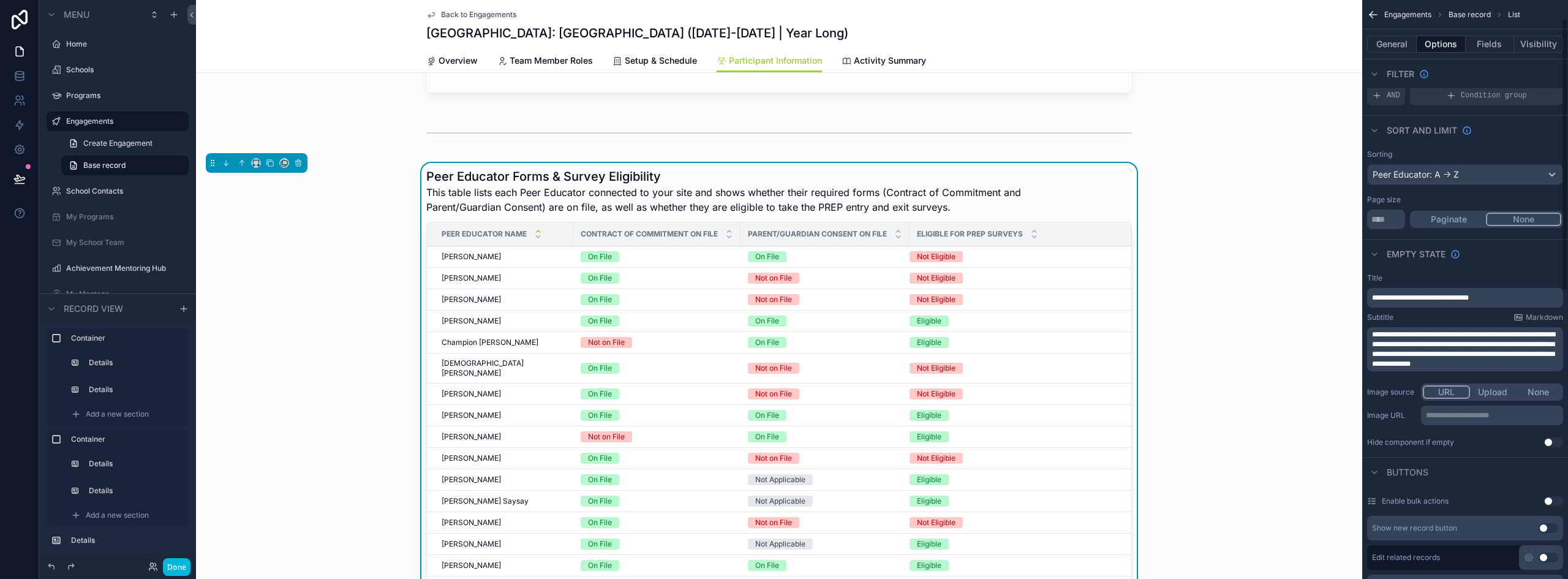
scroll to position [0, 0]
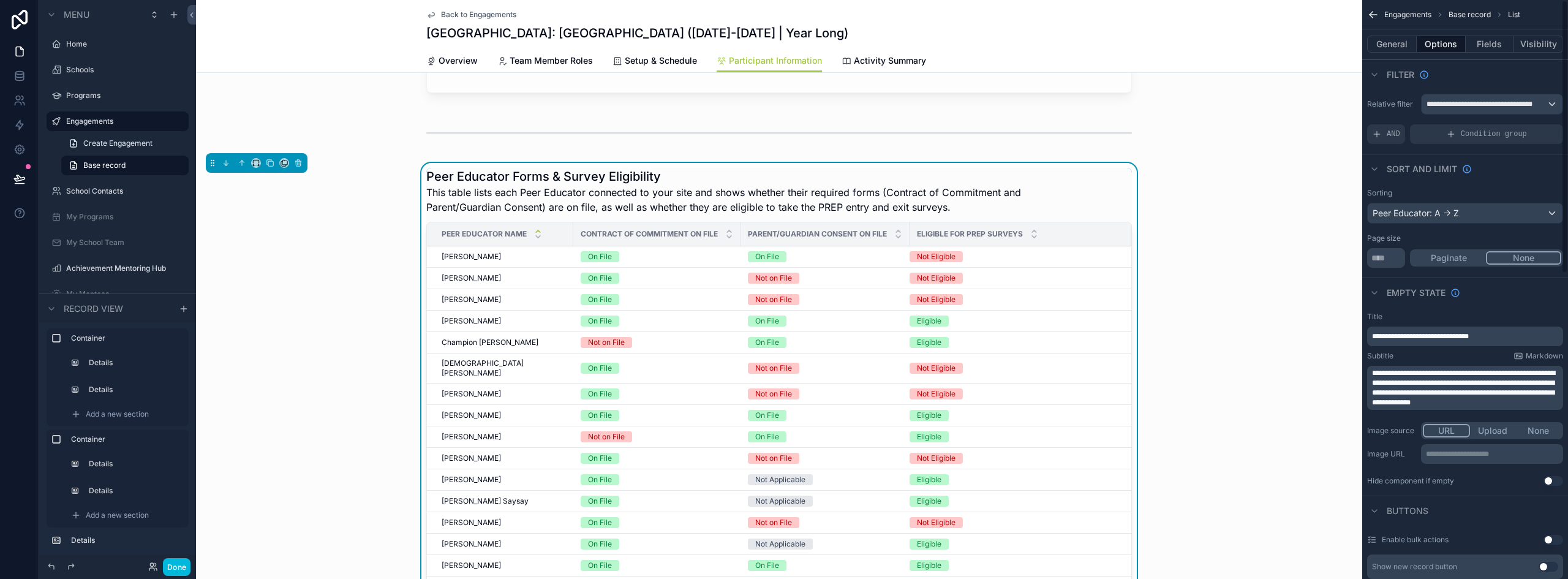
click at [1478, 46] on button "Fields" at bounding box center [1490, 44] width 49 height 17
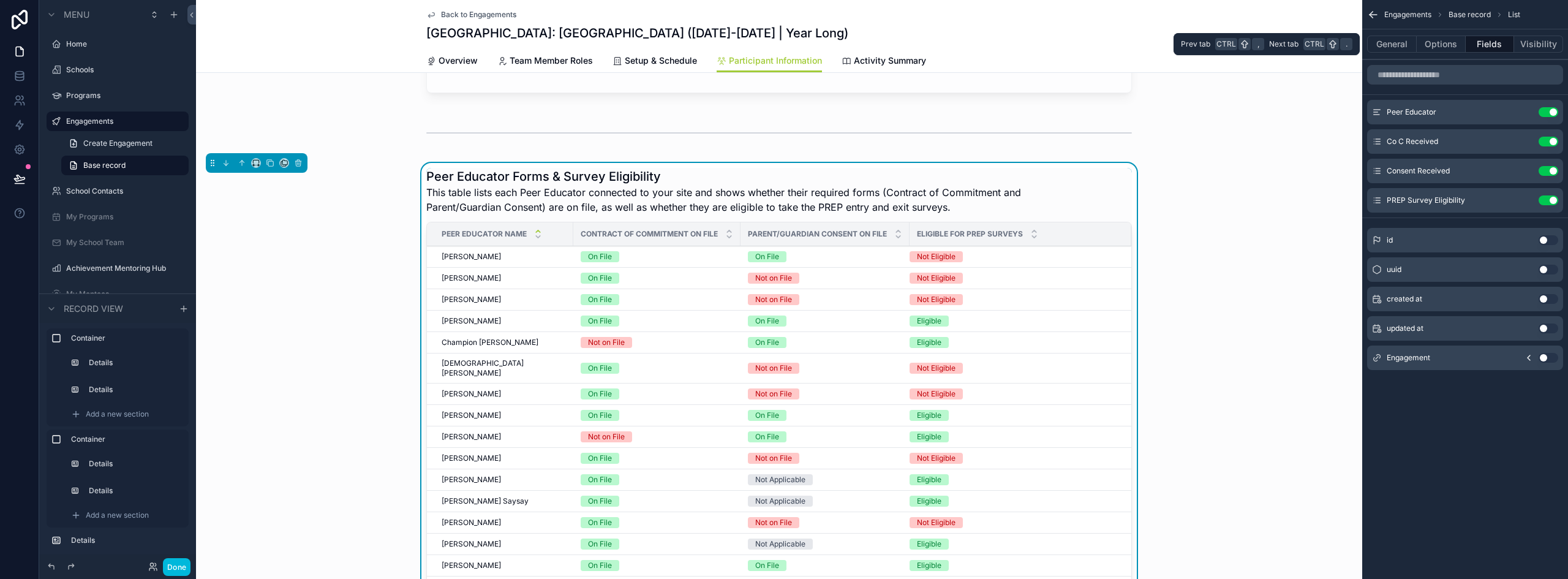
click at [1445, 41] on button "Options" at bounding box center [1441, 44] width 49 height 17
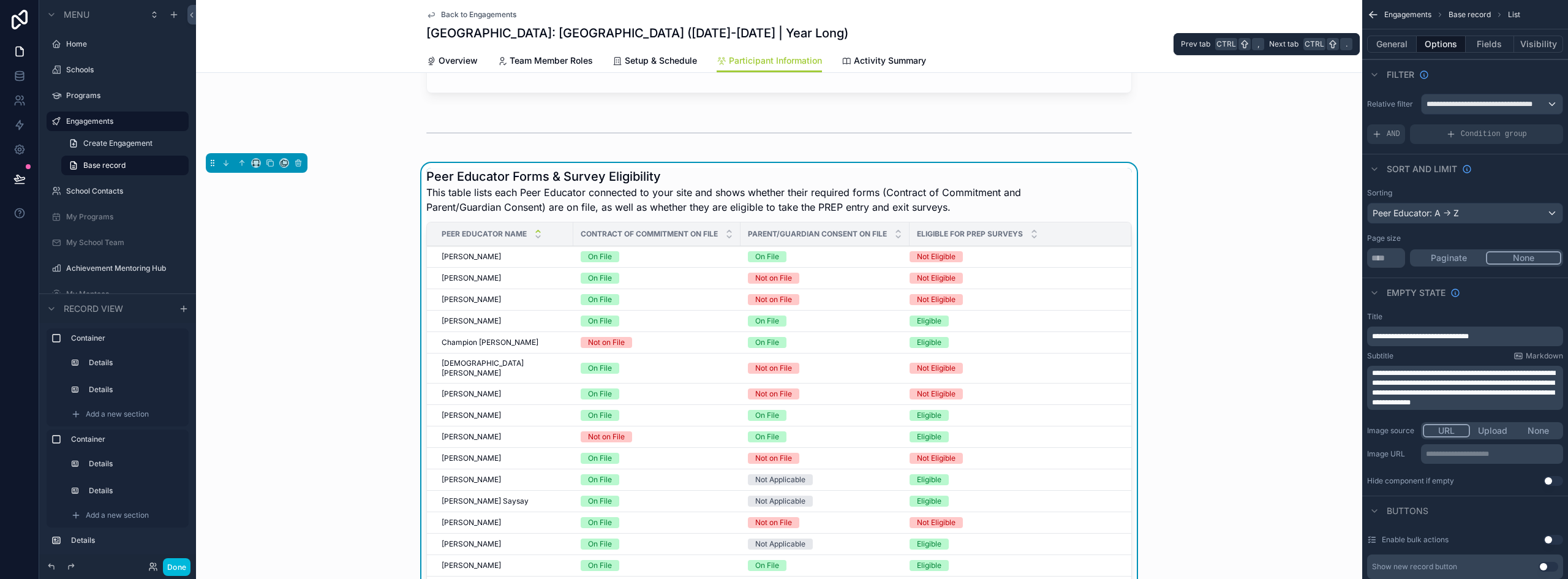
click at [1408, 42] on button "General" at bounding box center [1392, 44] width 50 height 17
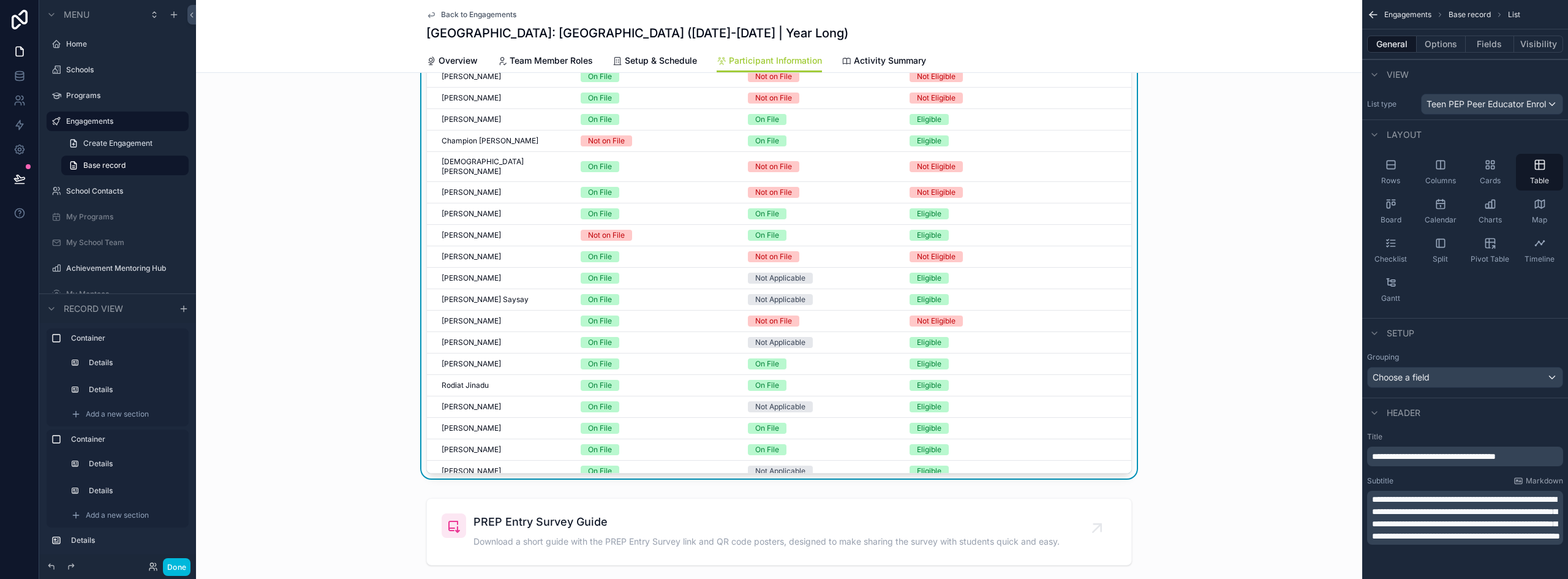
scroll to position [1070, 0]
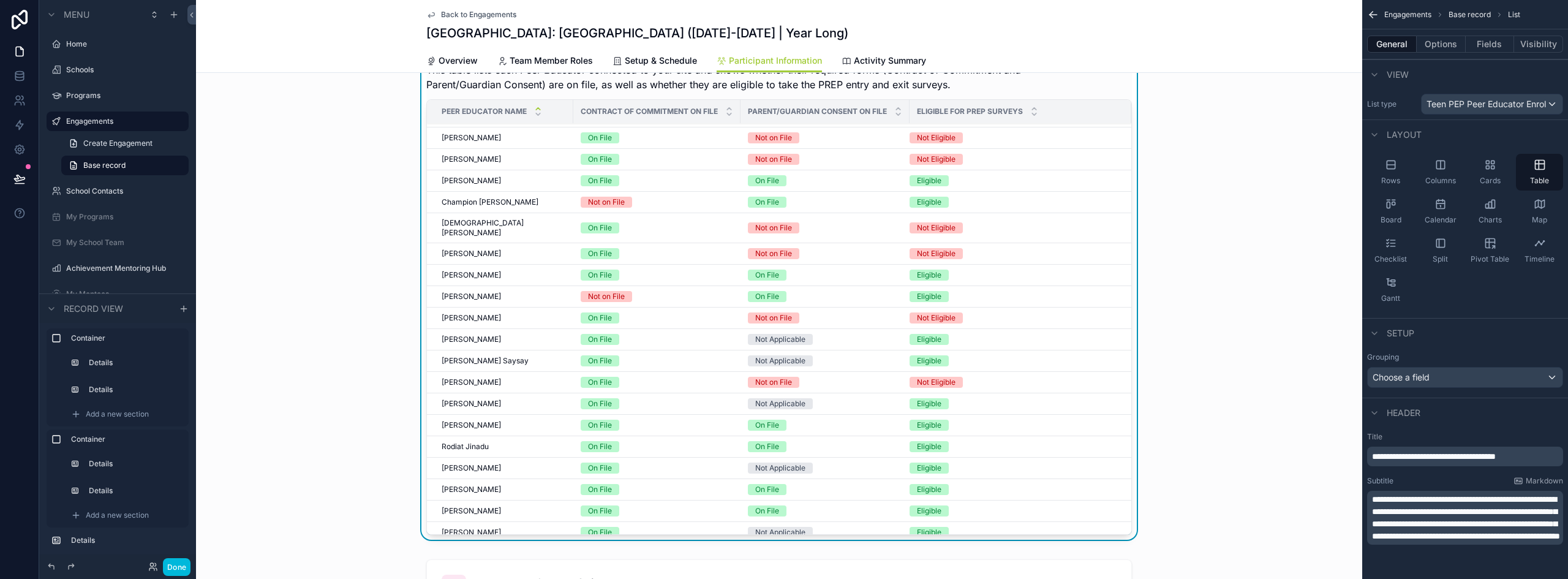
click at [1449, 49] on button "Options" at bounding box center [1441, 44] width 49 height 17
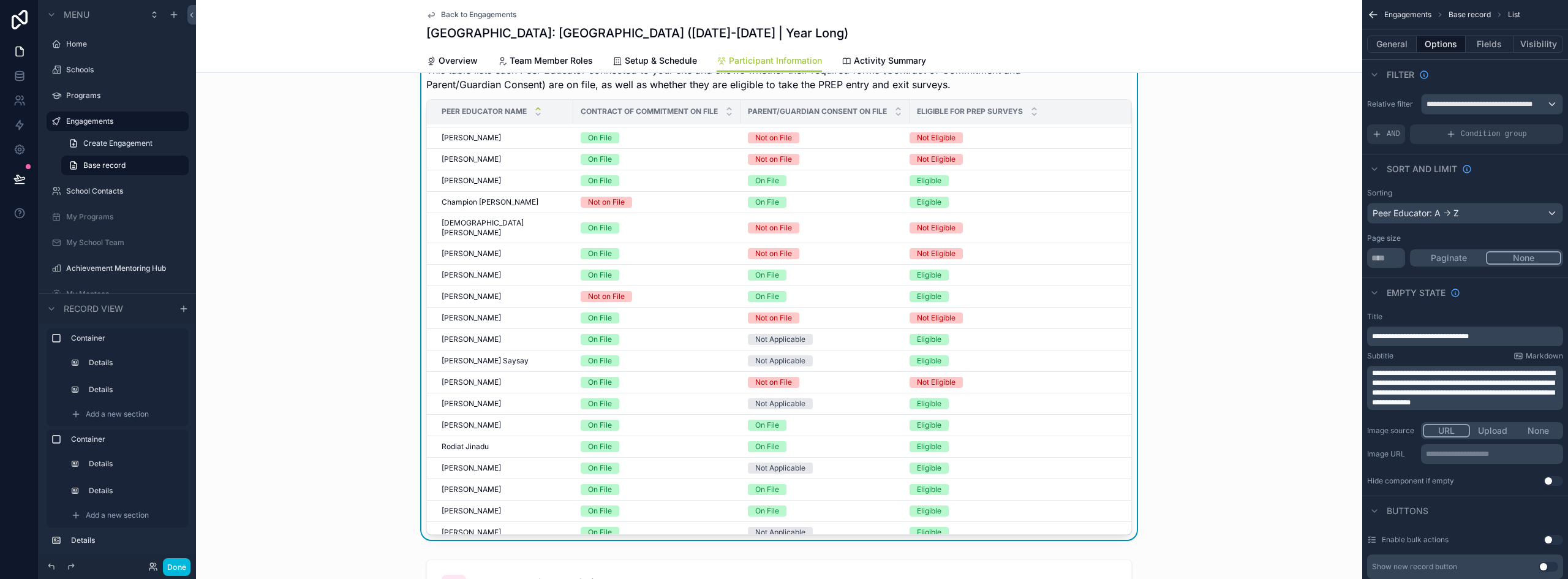
click at [1460, 258] on button "Paginate" at bounding box center [1449, 258] width 74 height 13
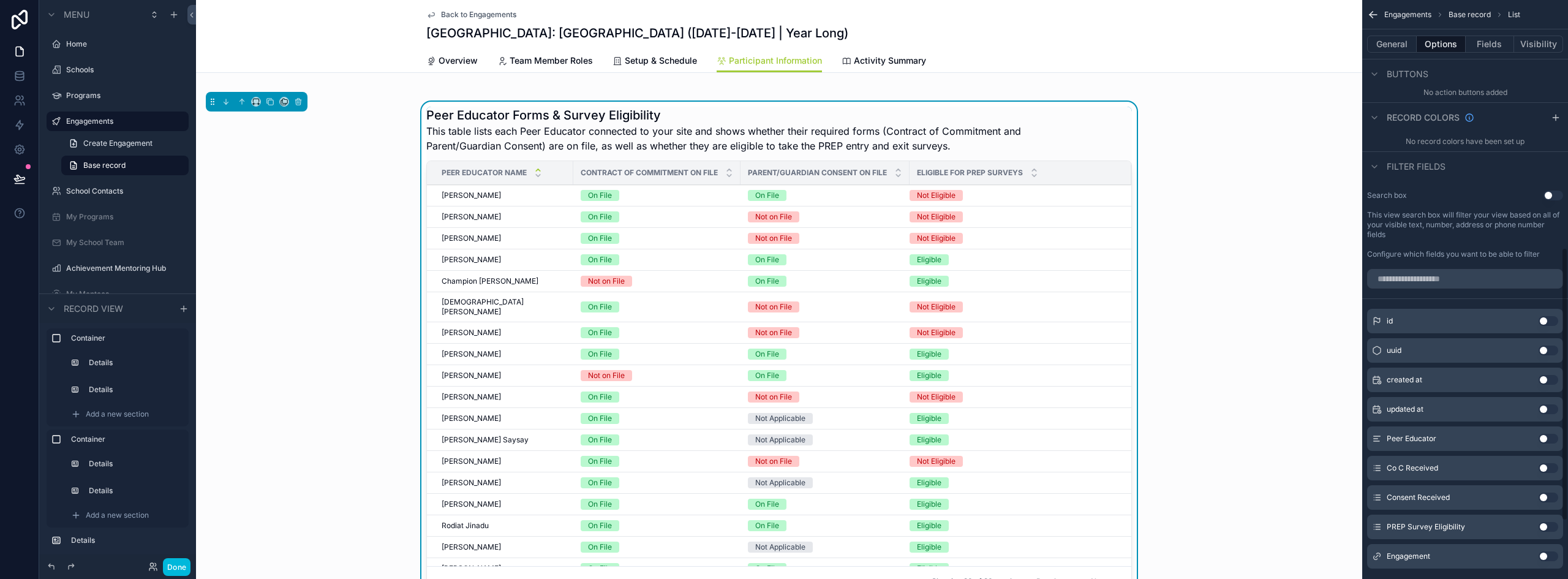
scroll to position [647, 0]
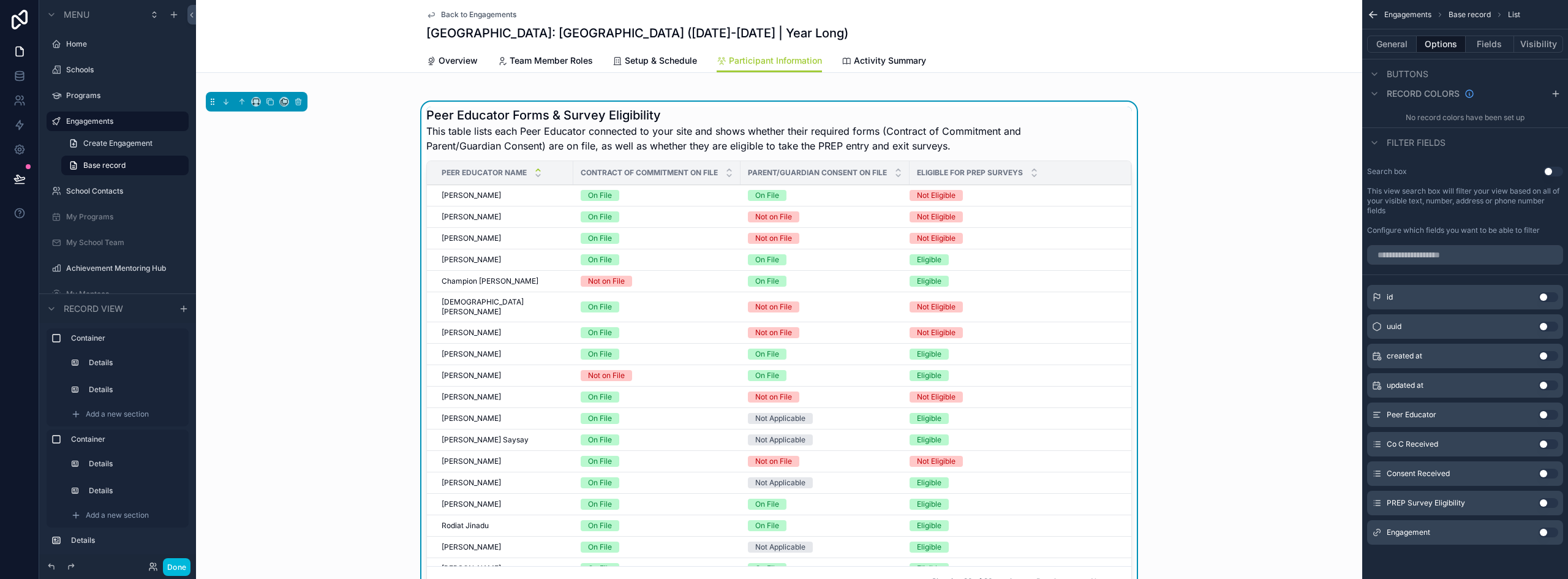
click at [182, 562] on button "Done" at bounding box center [177, 566] width 27 height 17
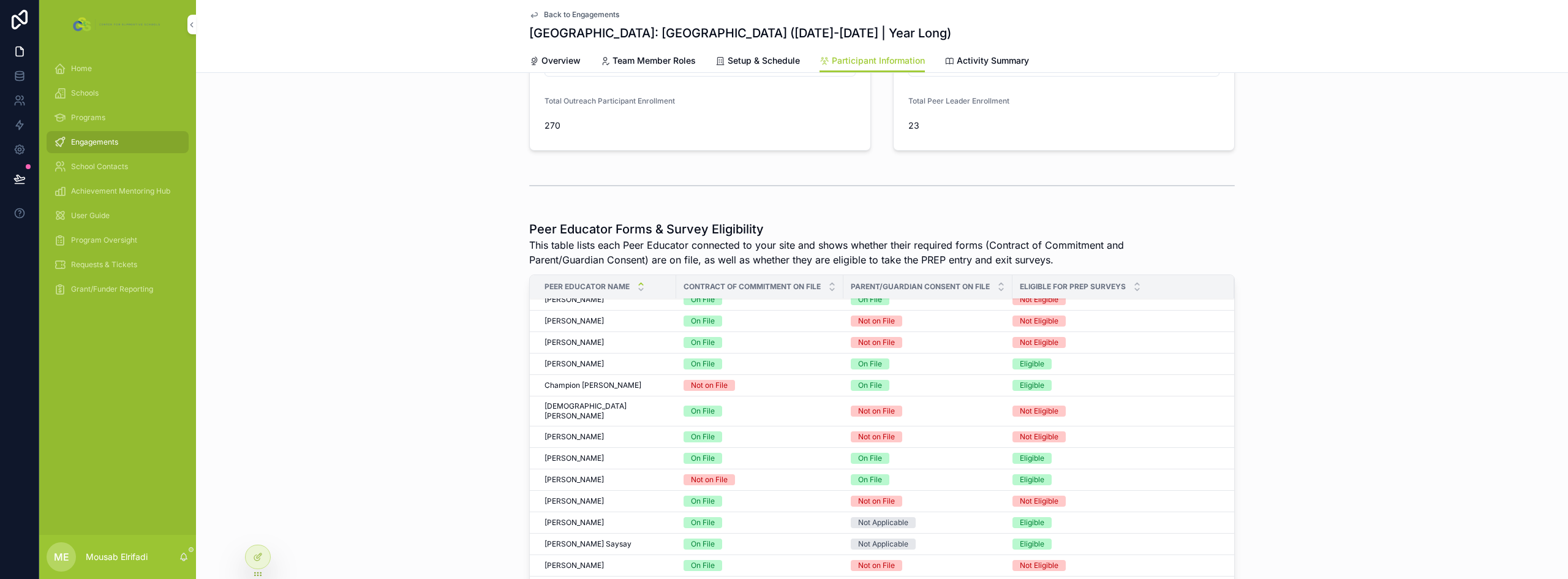
scroll to position [0, 0]
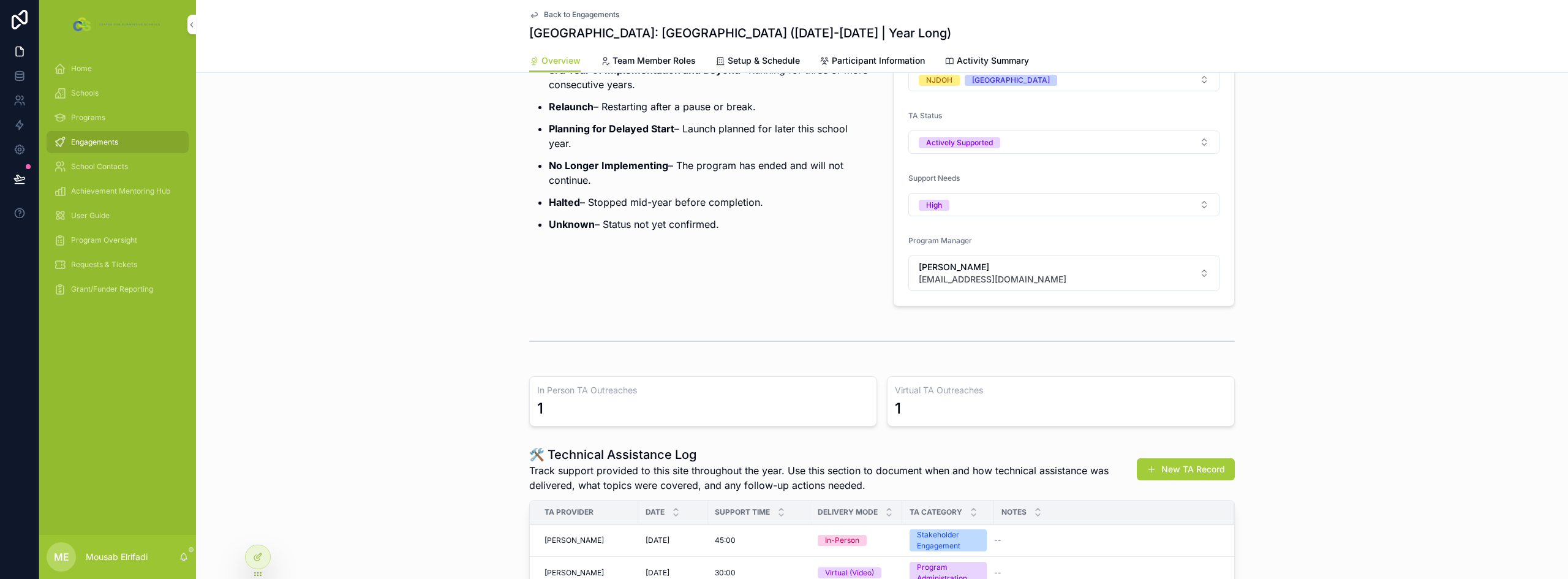
drag, startPoint x: 410, startPoint y: 257, endPoint x: 410, endPoint y: 249, distance: 8.0
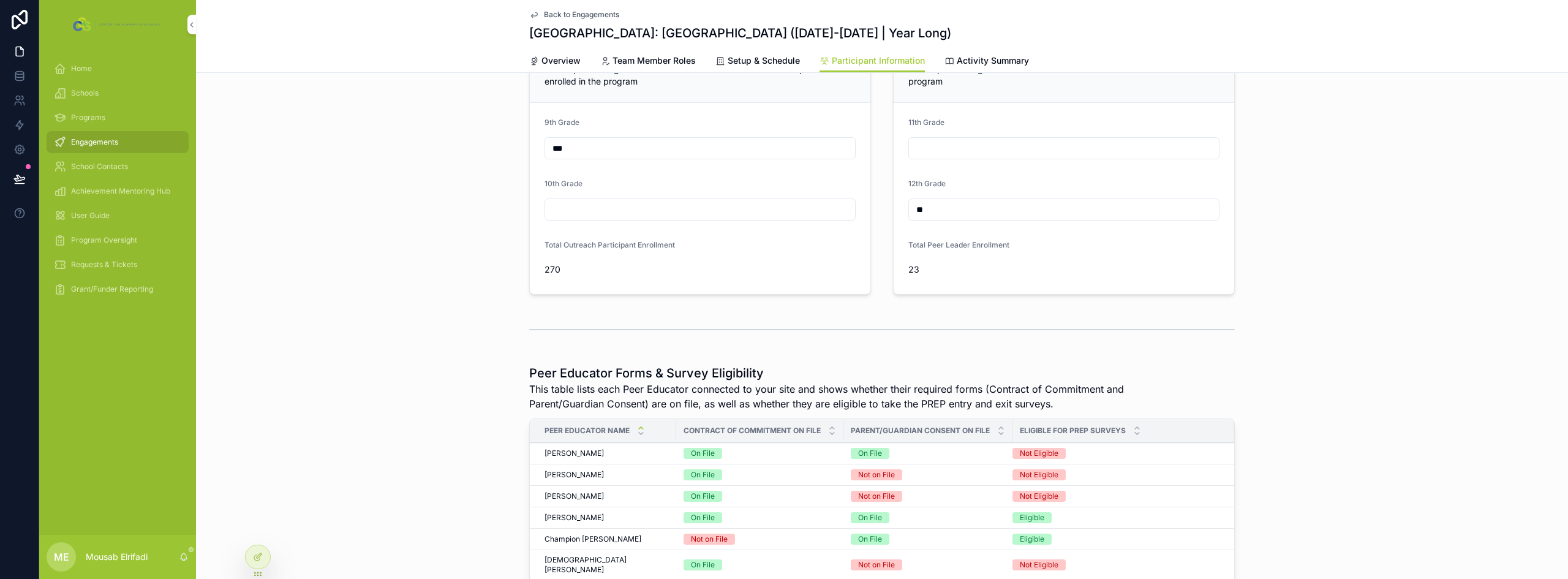
scroll to position [29, 0]
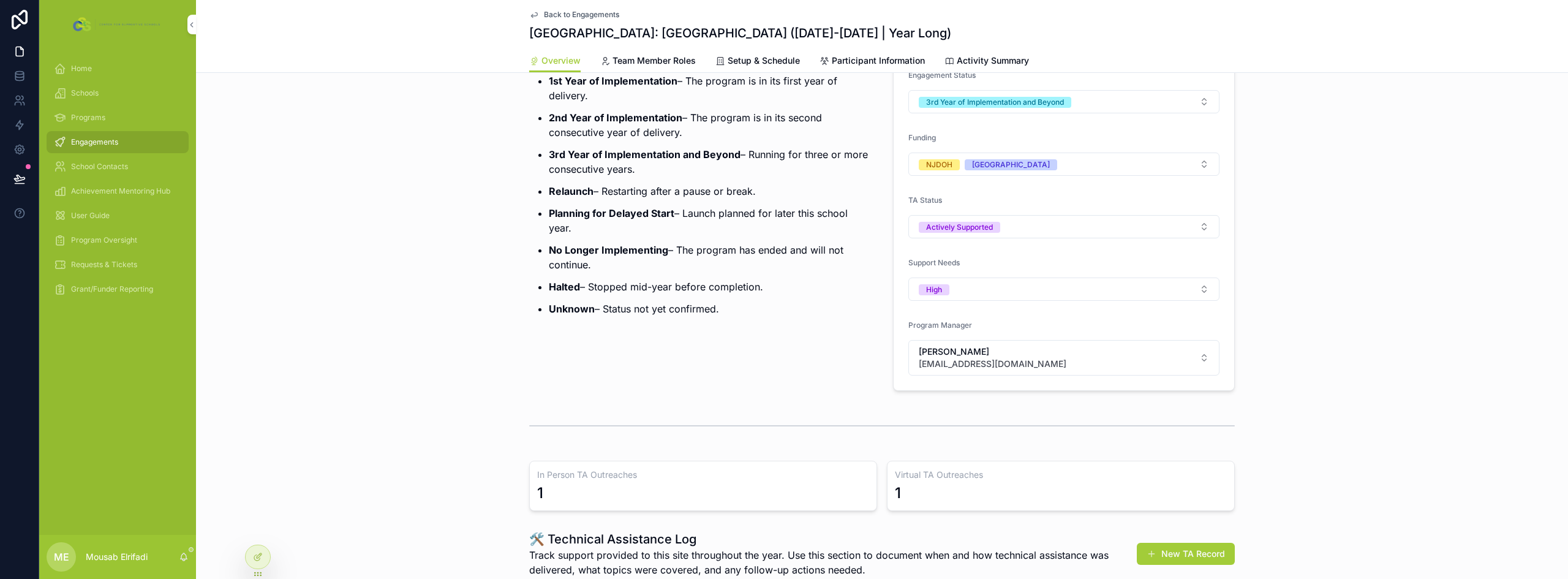
scroll to position [128, 0]
click at [89, 137] on div "Engagements" at bounding box center [118, 142] width 128 height 20
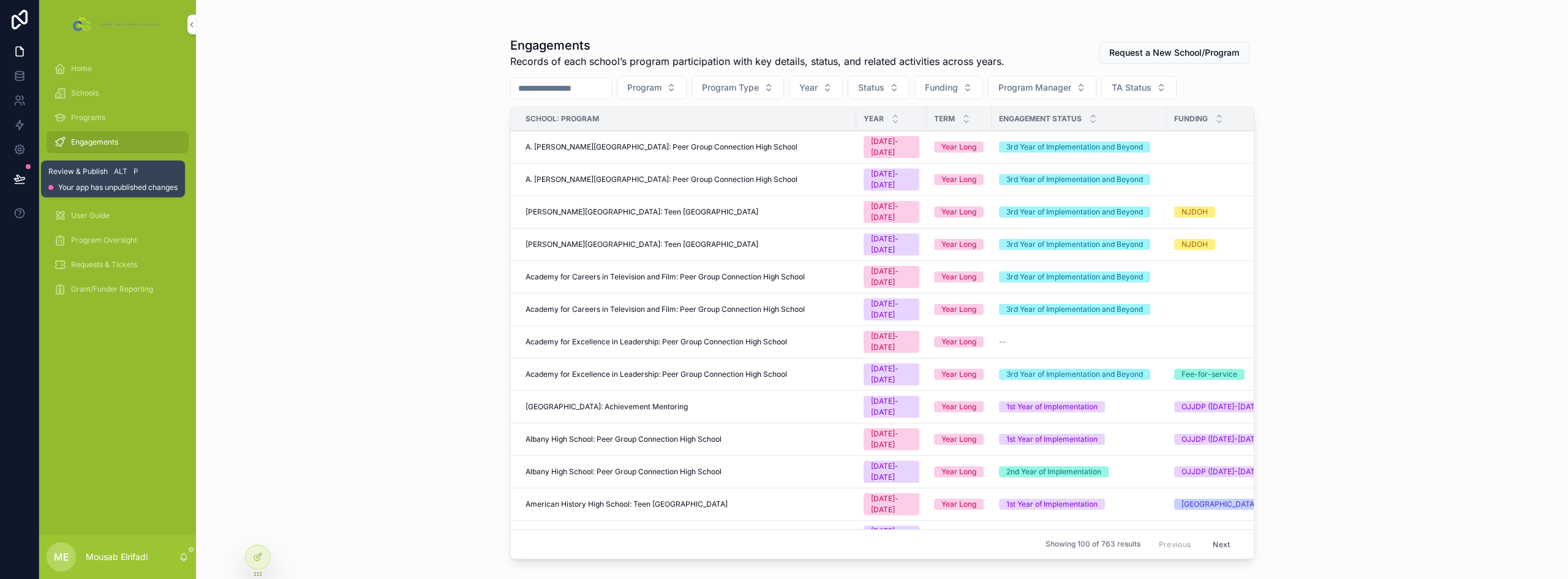
click at [27, 179] on button at bounding box center [19, 178] width 27 height 34
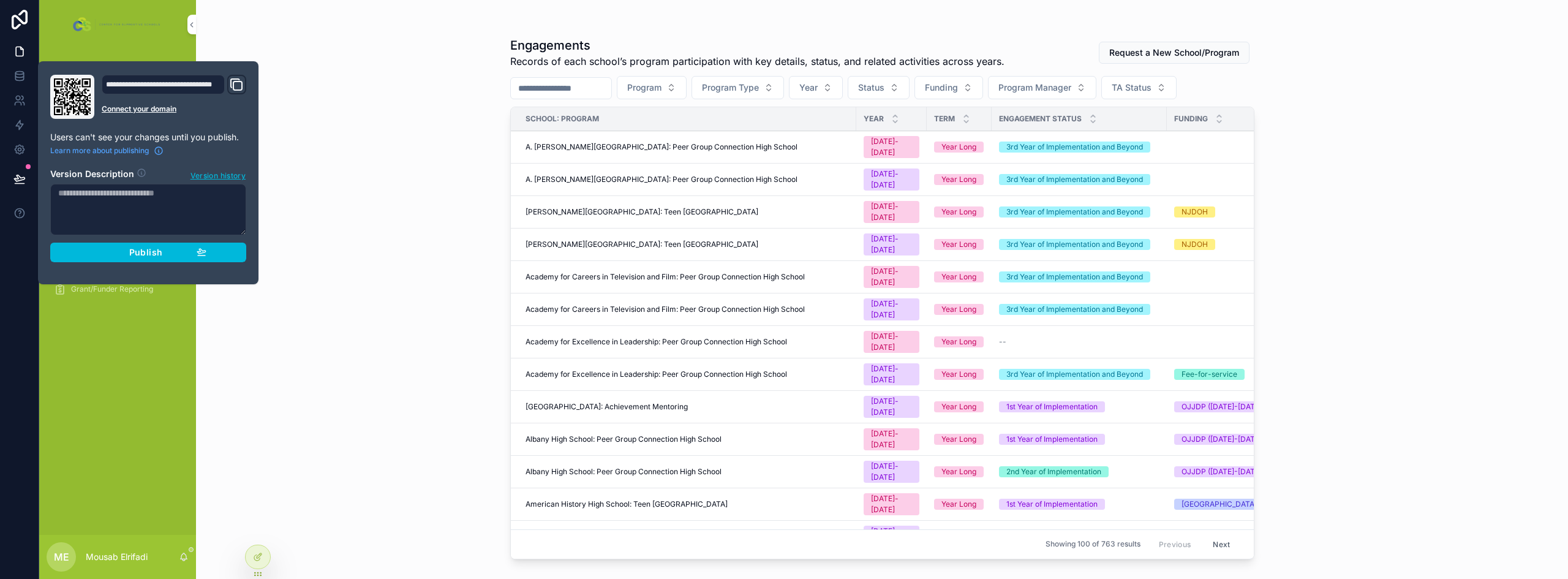
click at [123, 254] on div "Publish" at bounding box center [148, 252] width 116 height 11
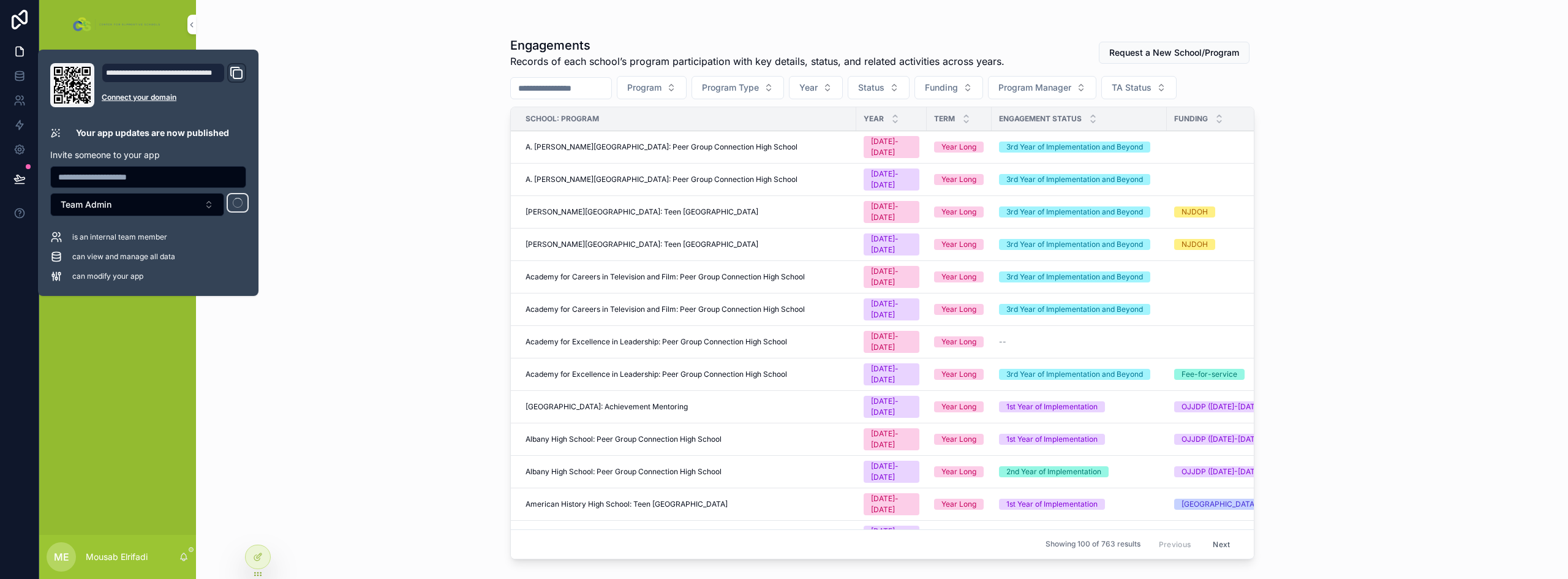
click at [372, 169] on div "Engagements Records of each school’s program participation with key details, st…" at bounding box center [883, 289] width 1372 height 579
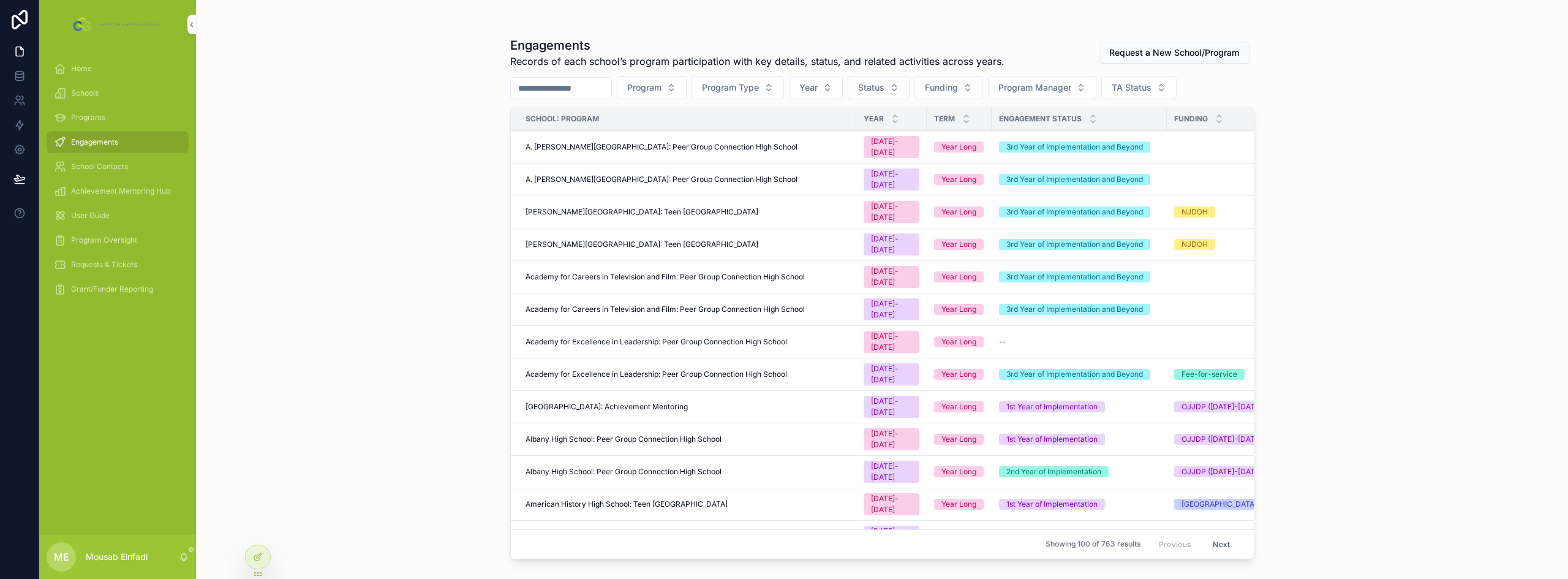
click at [87, 72] on span "Home" at bounding box center [81, 69] width 21 height 10
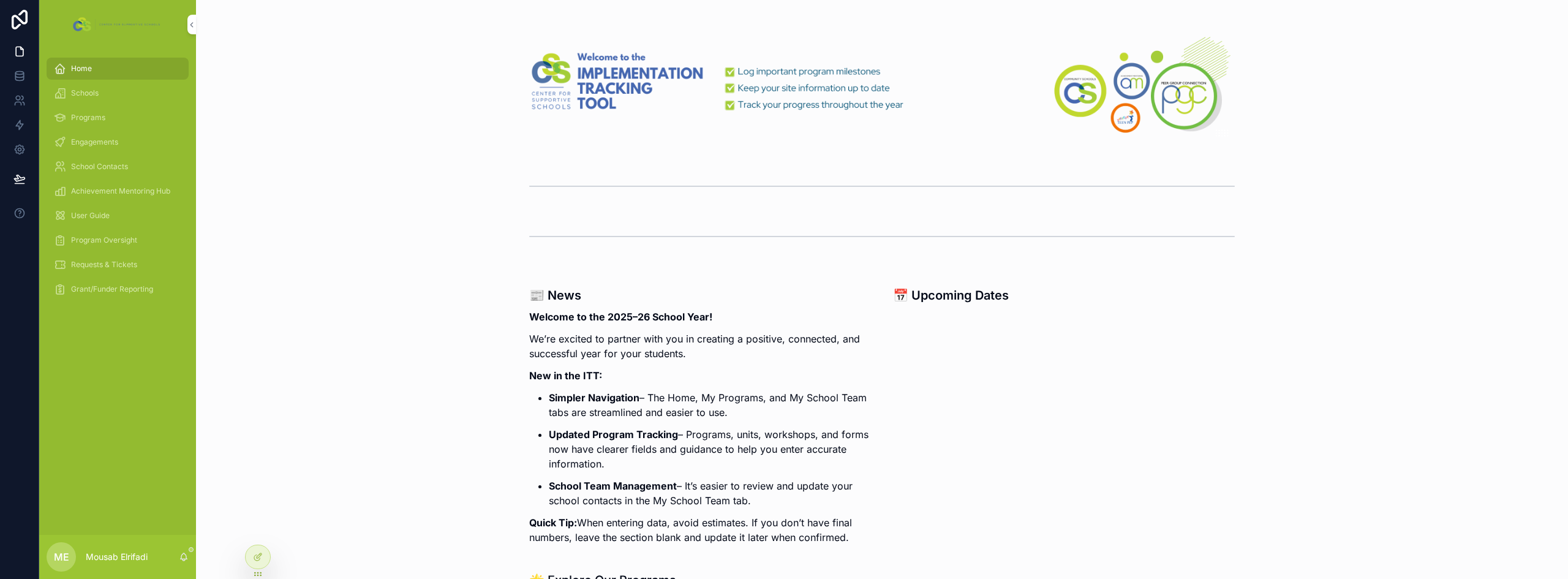
click at [109, 145] on span "Engagements" at bounding box center [94, 142] width 47 height 10
